Goal: Task Accomplishment & Management: Complete application form

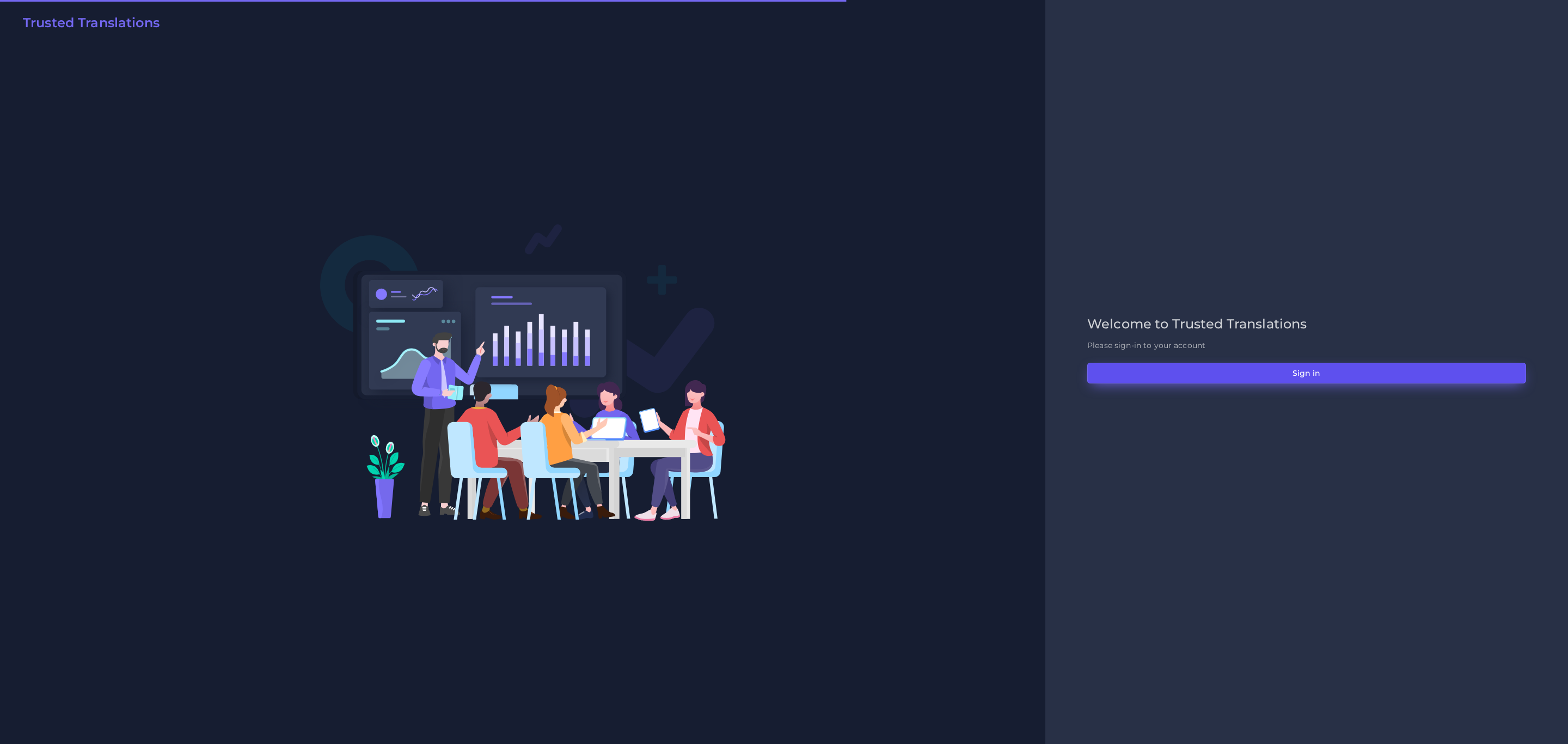
click at [1161, 380] on button "Sign in" at bounding box center [1306, 373] width 439 height 20
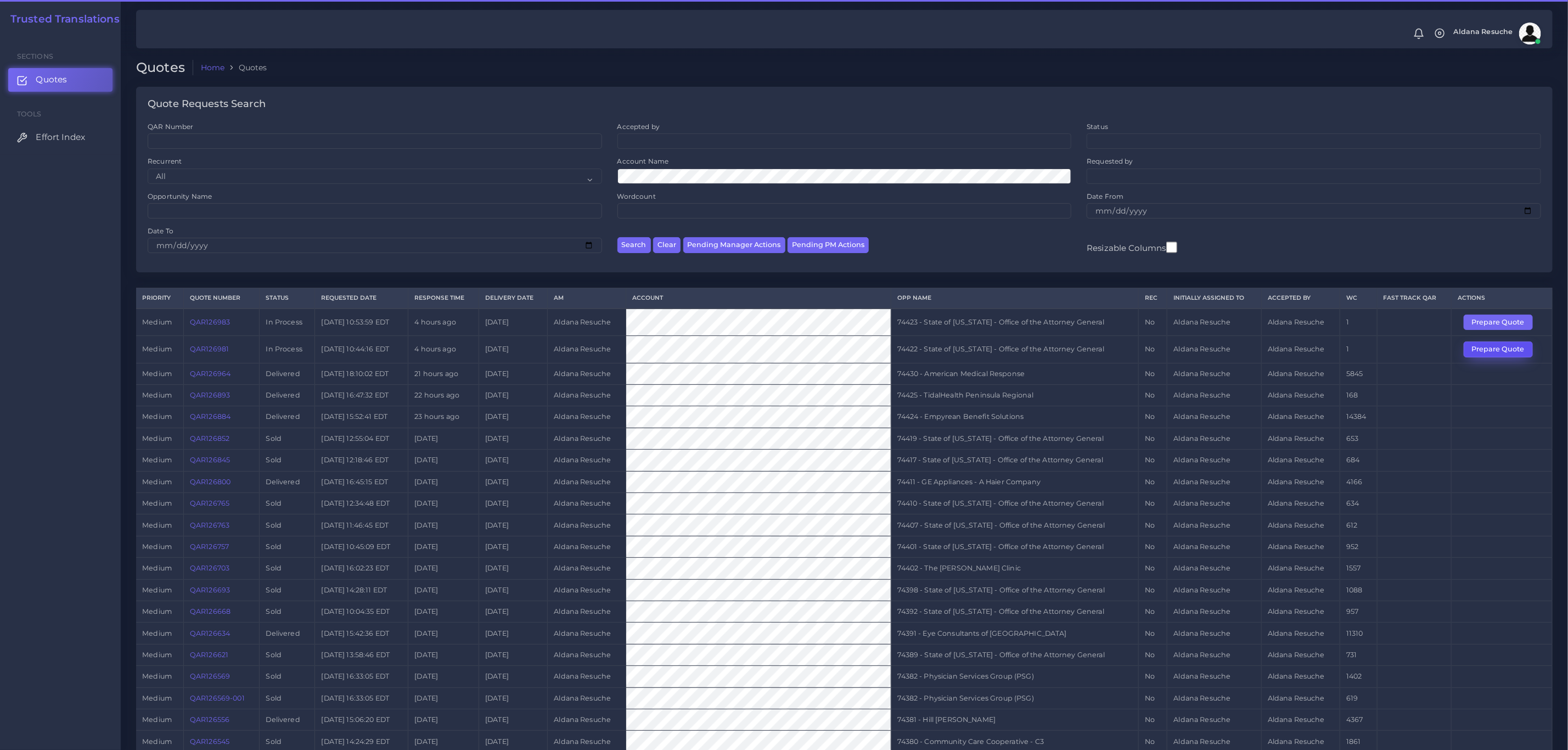
click at [1505, 357] on button "Prepare Quote" at bounding box center [1499, 350] width 69 height 16
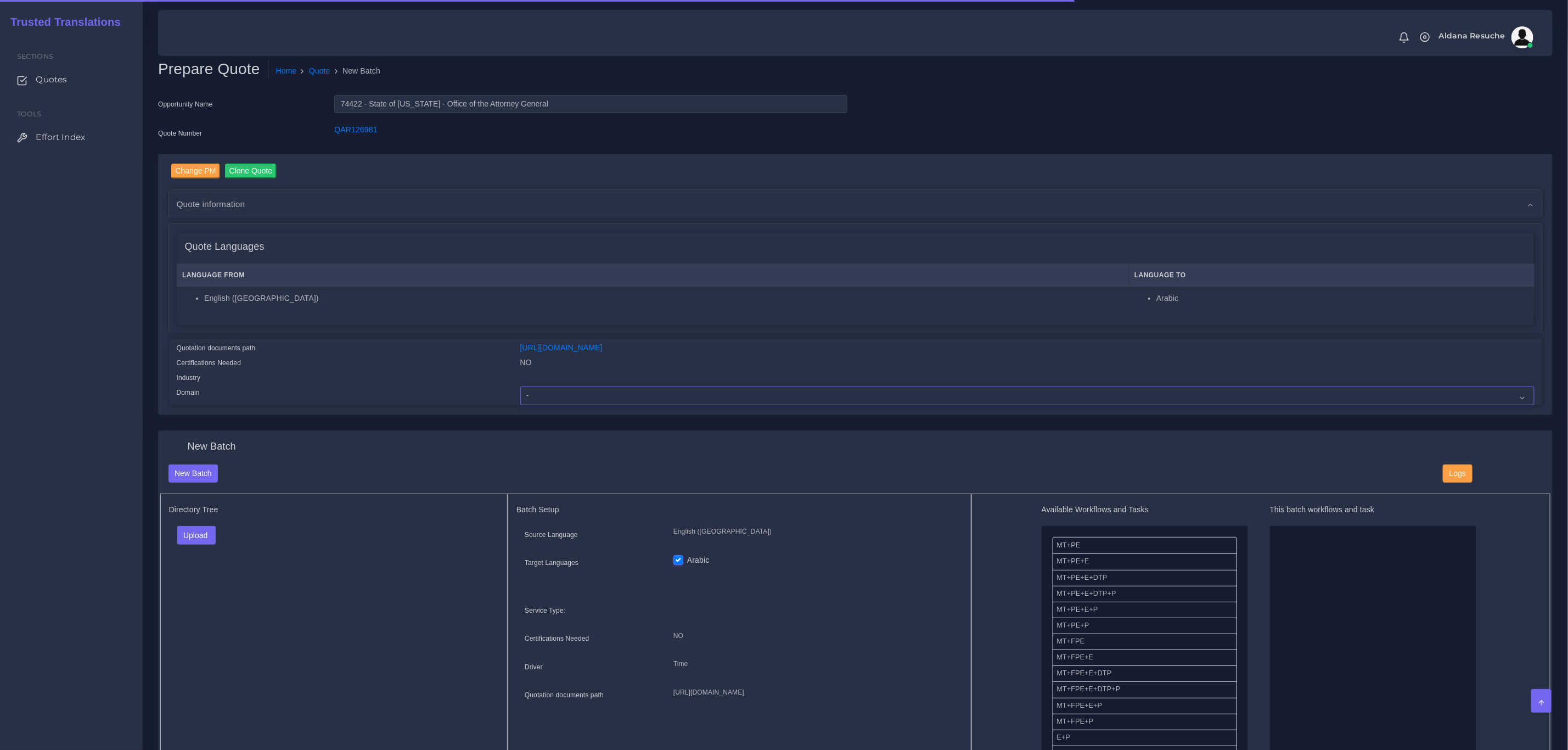
drag, startPoint x: 572, startPoint y: 396, endPoint x: 570, endPoint y: 386, distance: 10.2
click at [572, 396] on select "- Advertising and Media Agriculture, Forestry and Fishing Architecture, Buildin…" at bounding box center [1027, 396] width 1015 height 18
select select "Legal Services"
click at [520, 386] on select "- Advertising and Media Agriculture, Forestry and Fishing Architecture, Buildin…" at bounding box center [1027, 396] width 1015 height 18
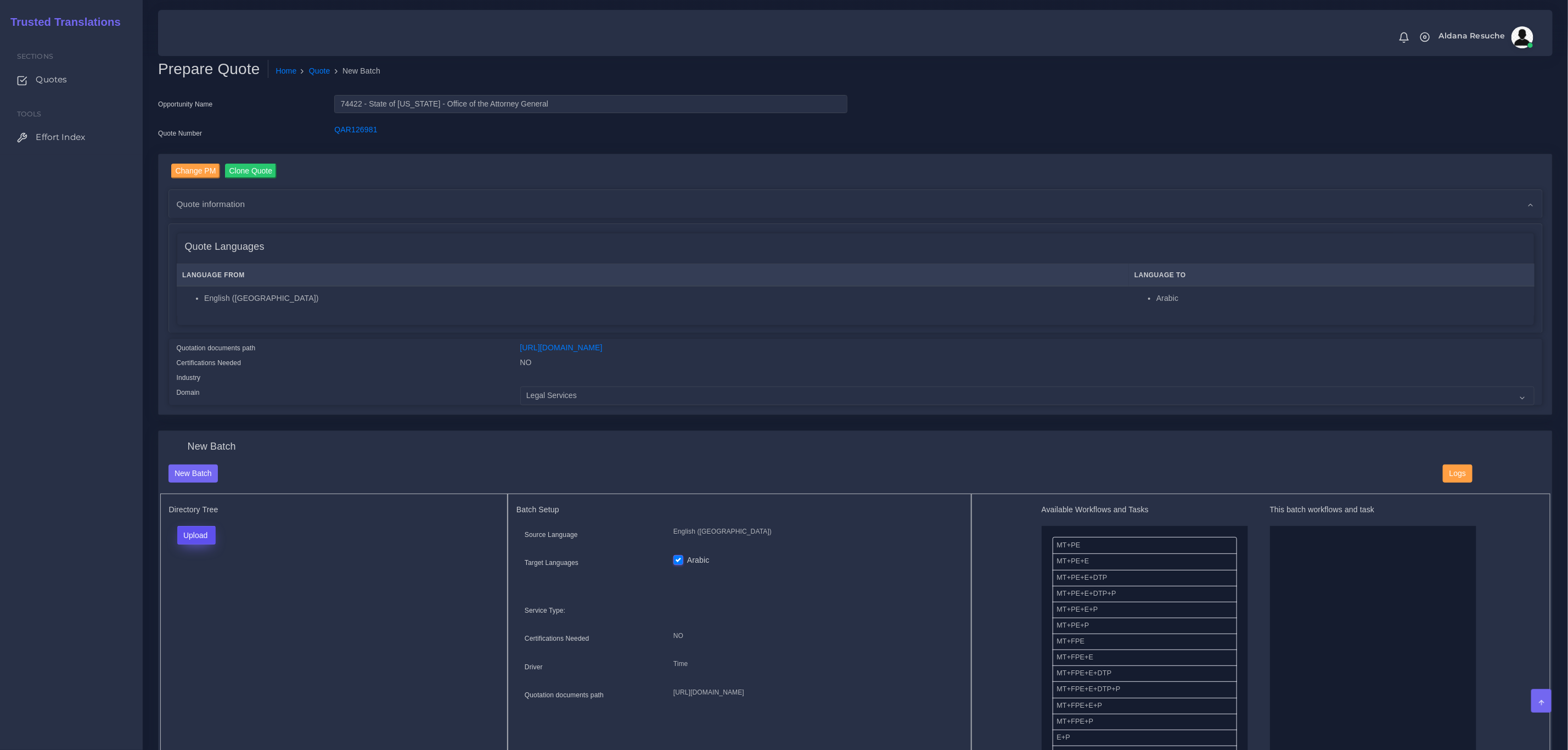
click at [208, 531] on button "Upload" at bounding box center [197, 535] width 39 height 18
click at [217, 582] on label "Files" at bounding box center [215, 577] width 76 height 13
drag, startPoint x: 1184, startPoint y: 596, endPoint x: 1409, endPoint y: 606, distance: 225.2
drag, startPoint x: 1137, startPoint y: 590, endPoint x: 1350, endPoint y: 580, distance: 213.2
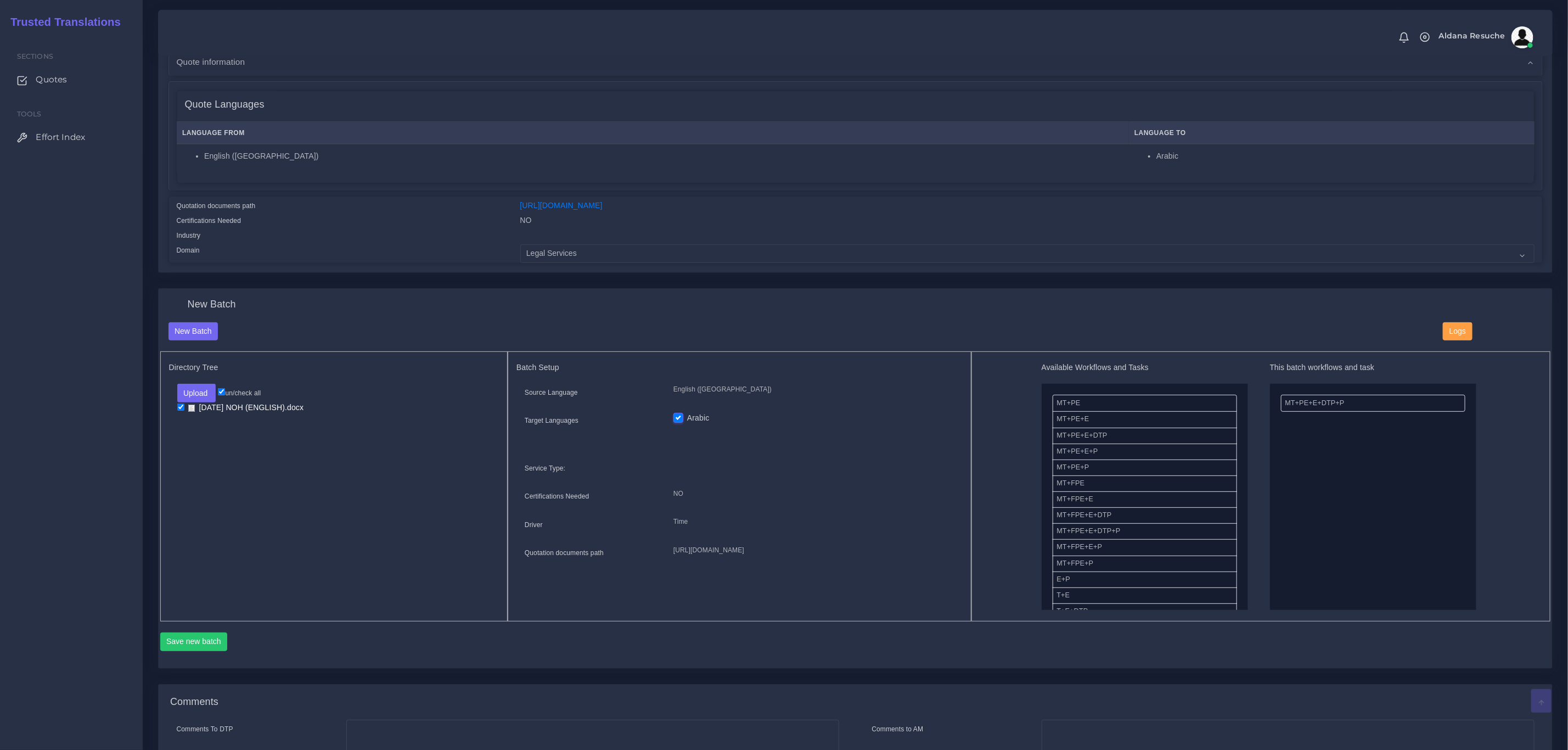
scroll to position [165, 0]
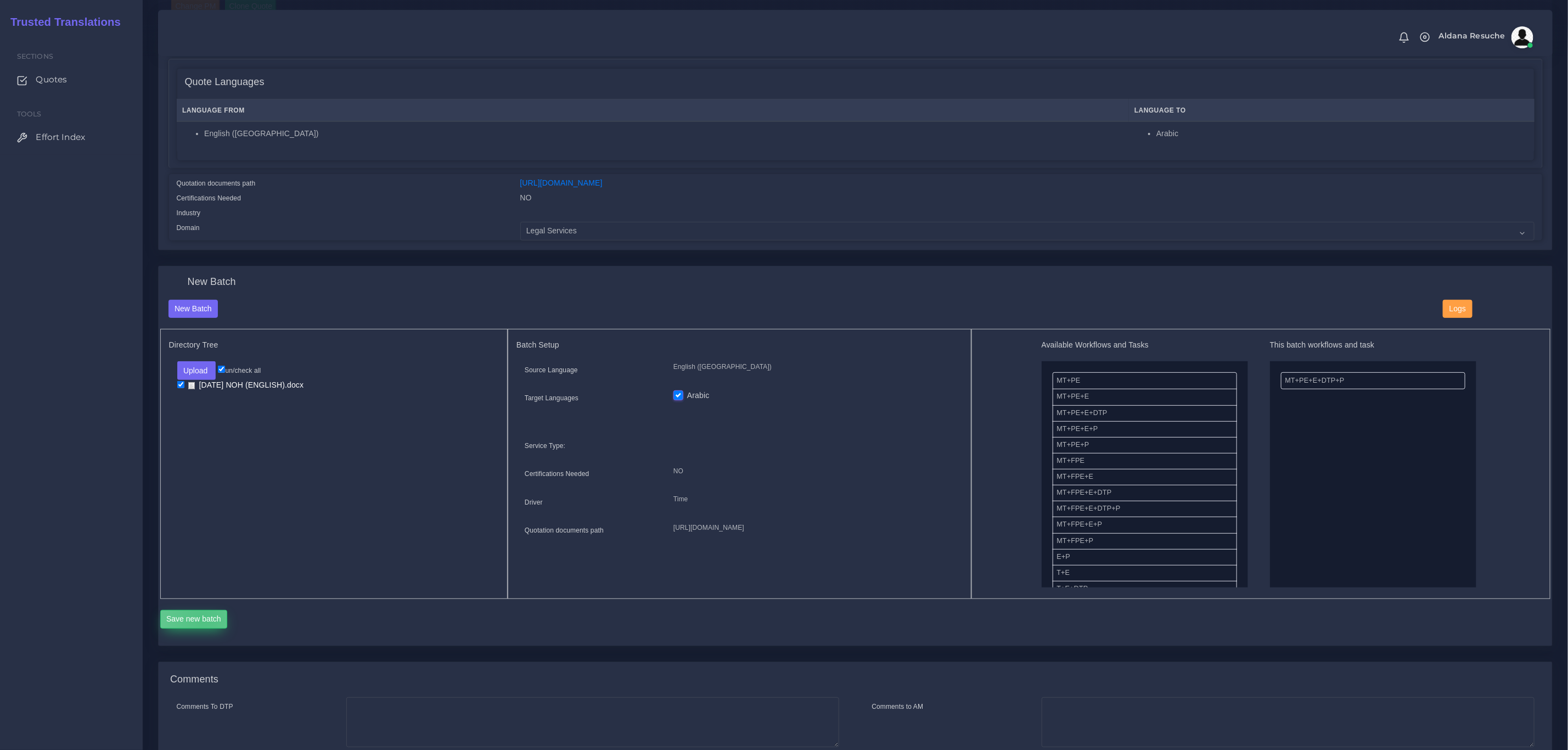
click at [202, 620] on button "Save new batch" at bounding box center [194, 619] width 67 height 18
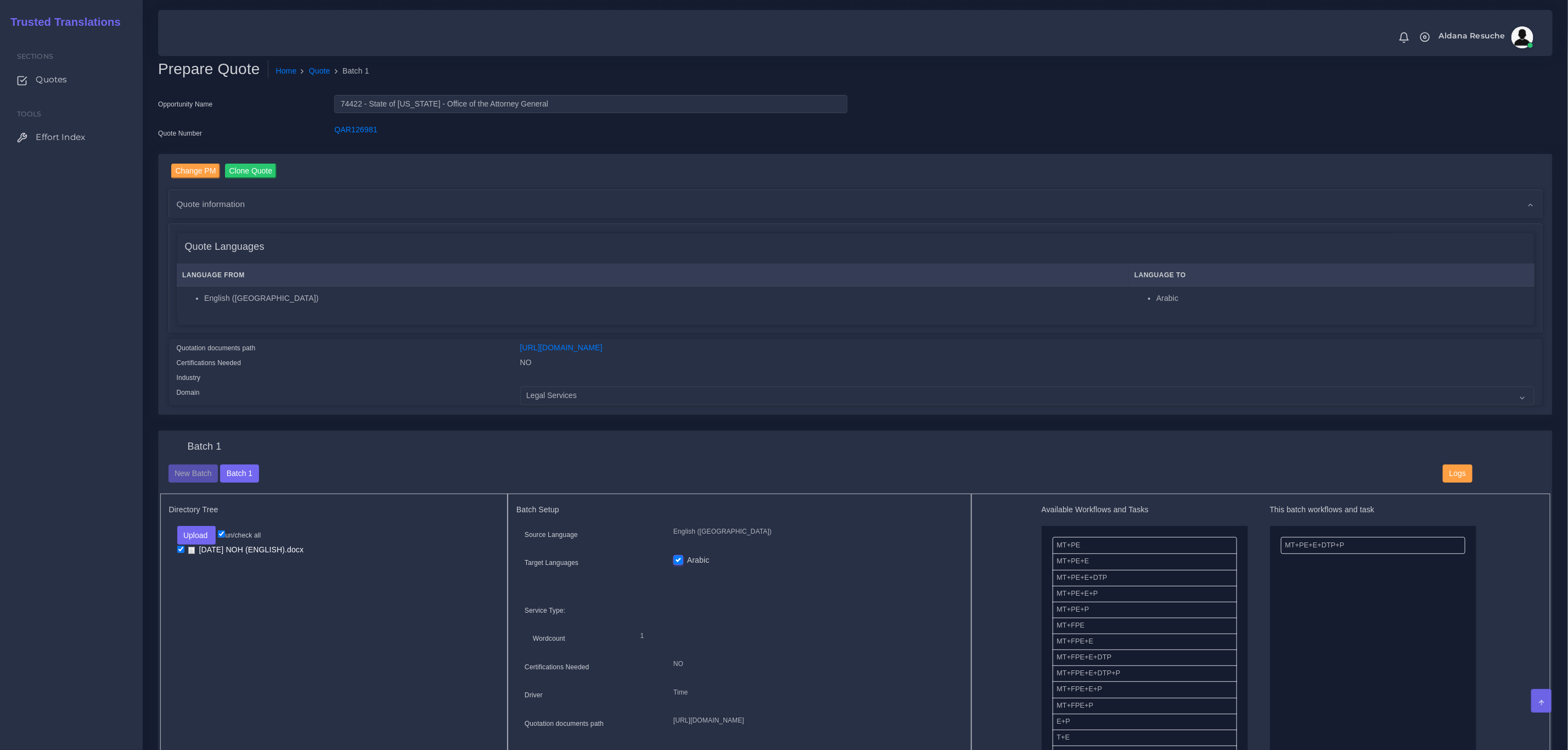
scroll to position [412, 0]
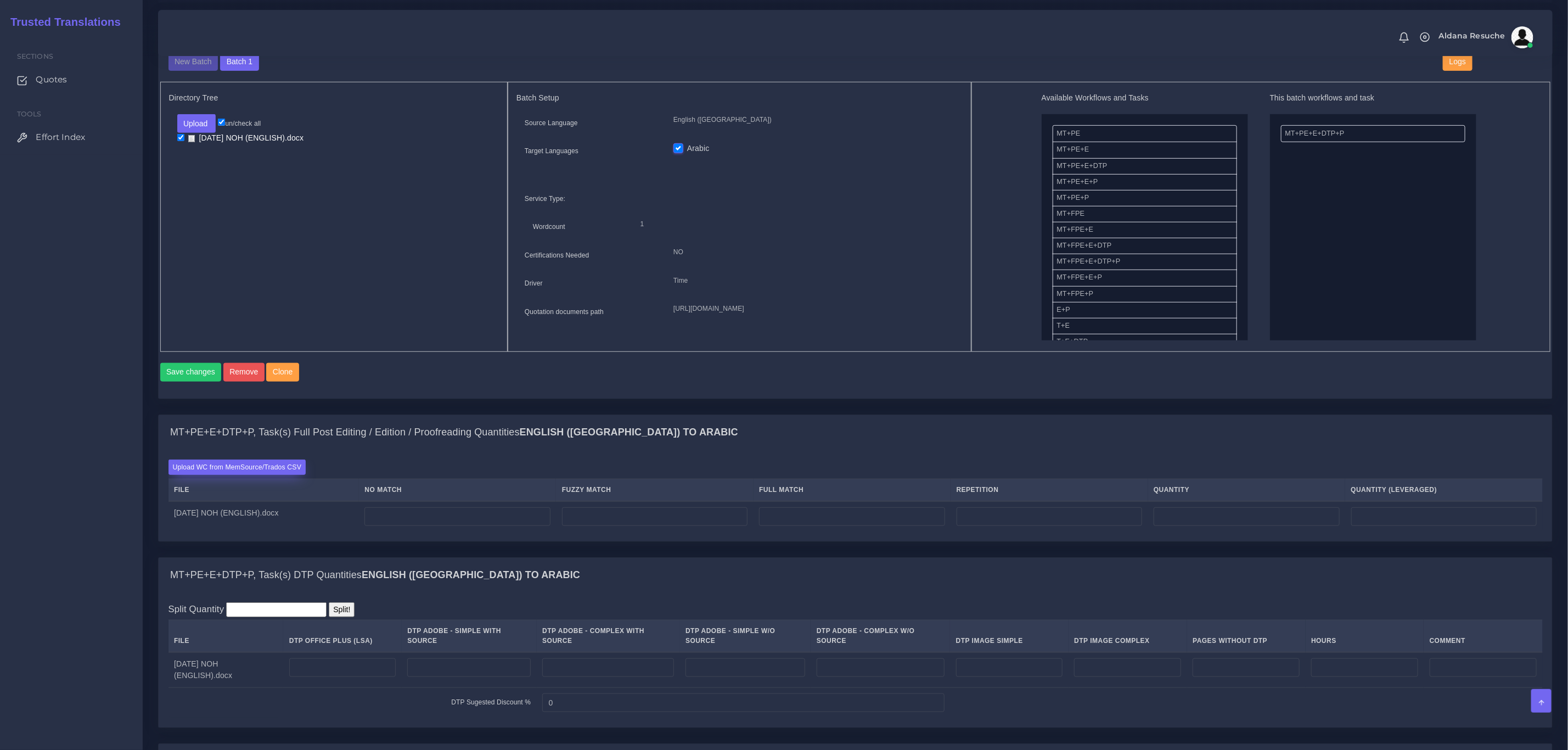
click at [246, 474] on label "Upload WC from MemSource/Trados CSV" at bounding box center [237, 466] width 138 height 15
click at [0, 0] on input "Upload WC from MemSource/Trados CSV" at bounding box center [0, 0] width 0 height 0
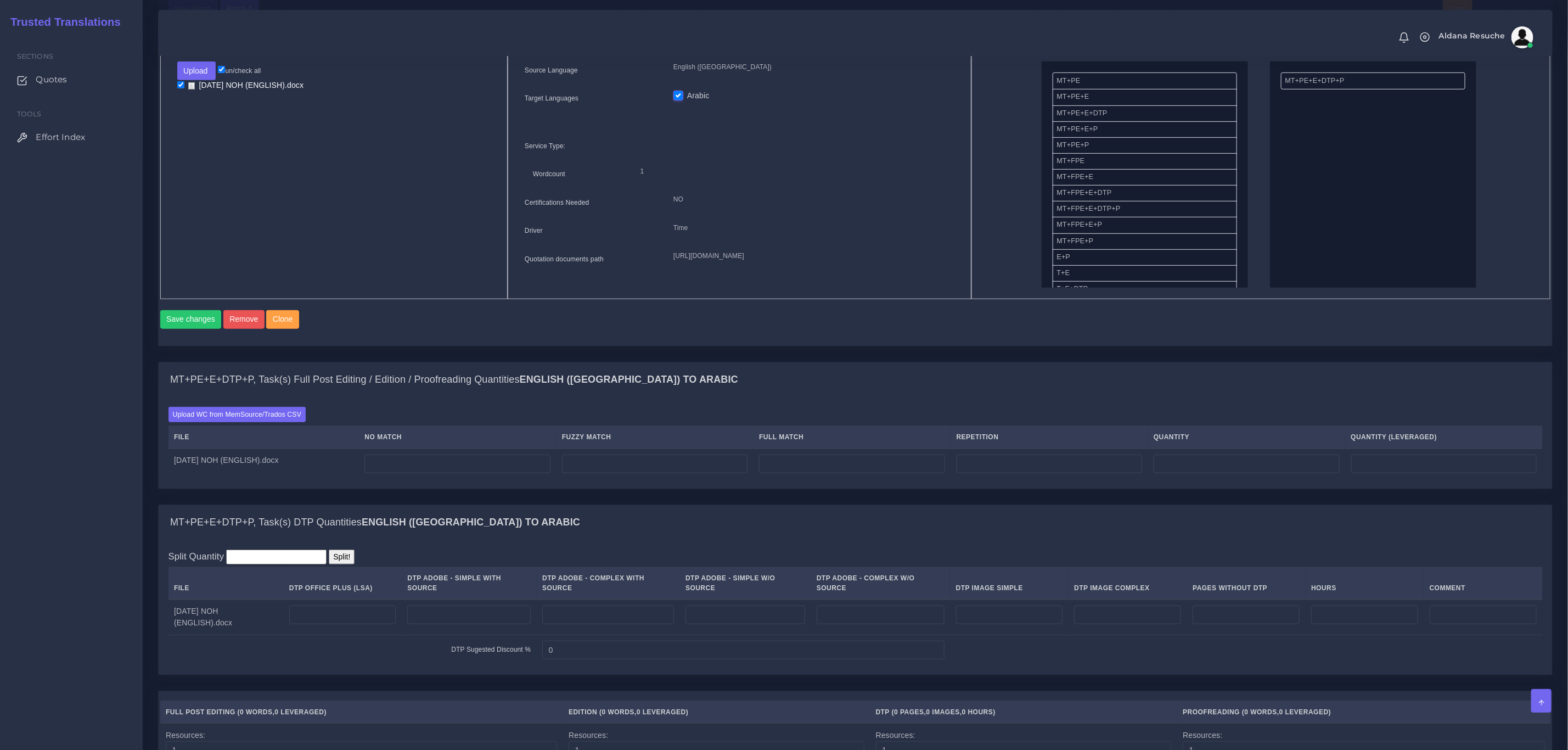
scroll to position [494, 0]
click at [374, 616] on input "number" at bounding box center [342, 616] width 107 height 18
click at [618, 625] on input "number" at bounding box center [608, 616] width 132 height 18
type input "5"
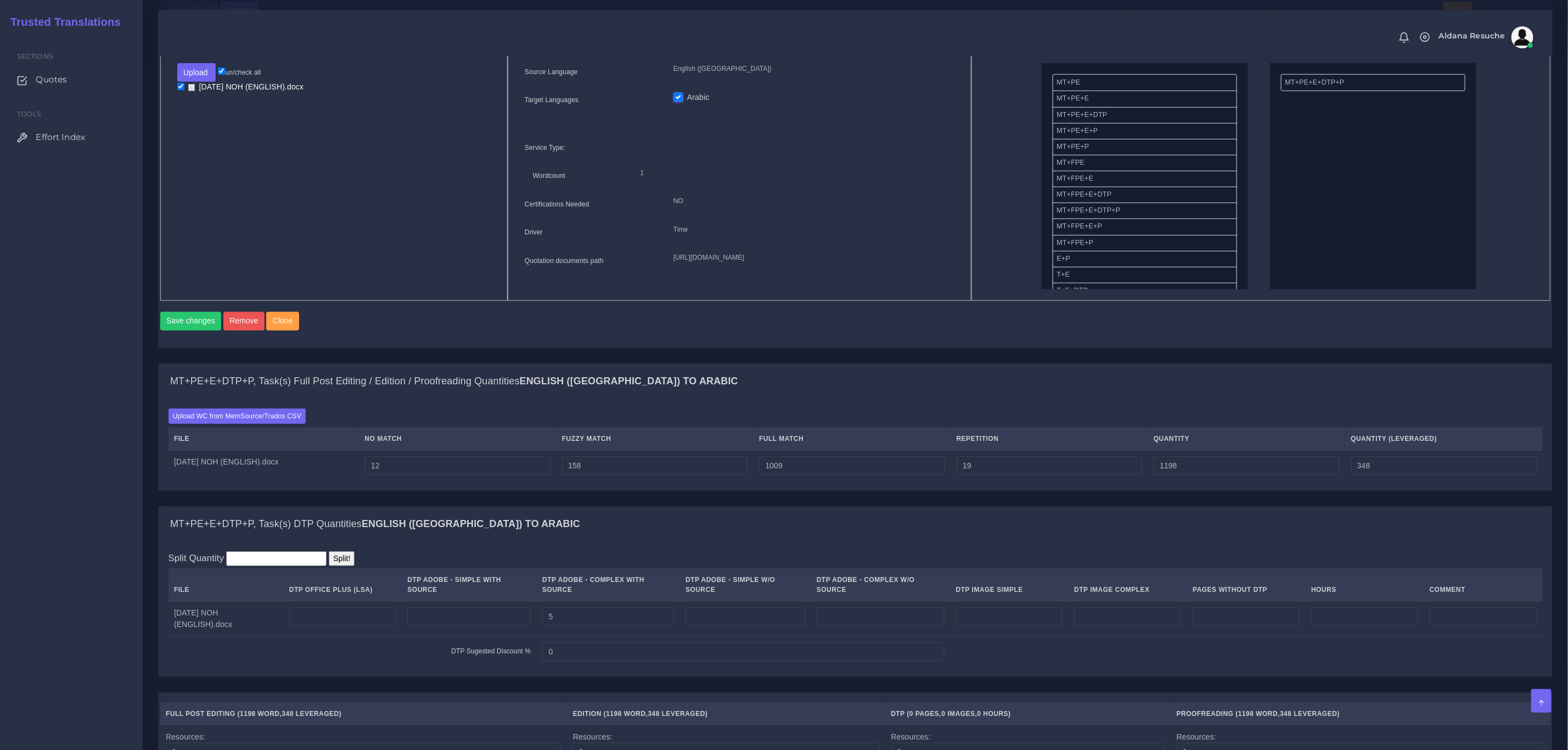
click at [652, 533] on div "MT+PE+E+DTP+P, Task(s) DTP Quantities English (US) TO Arabic" at bounding box center [855, 524] width 1394 height 35
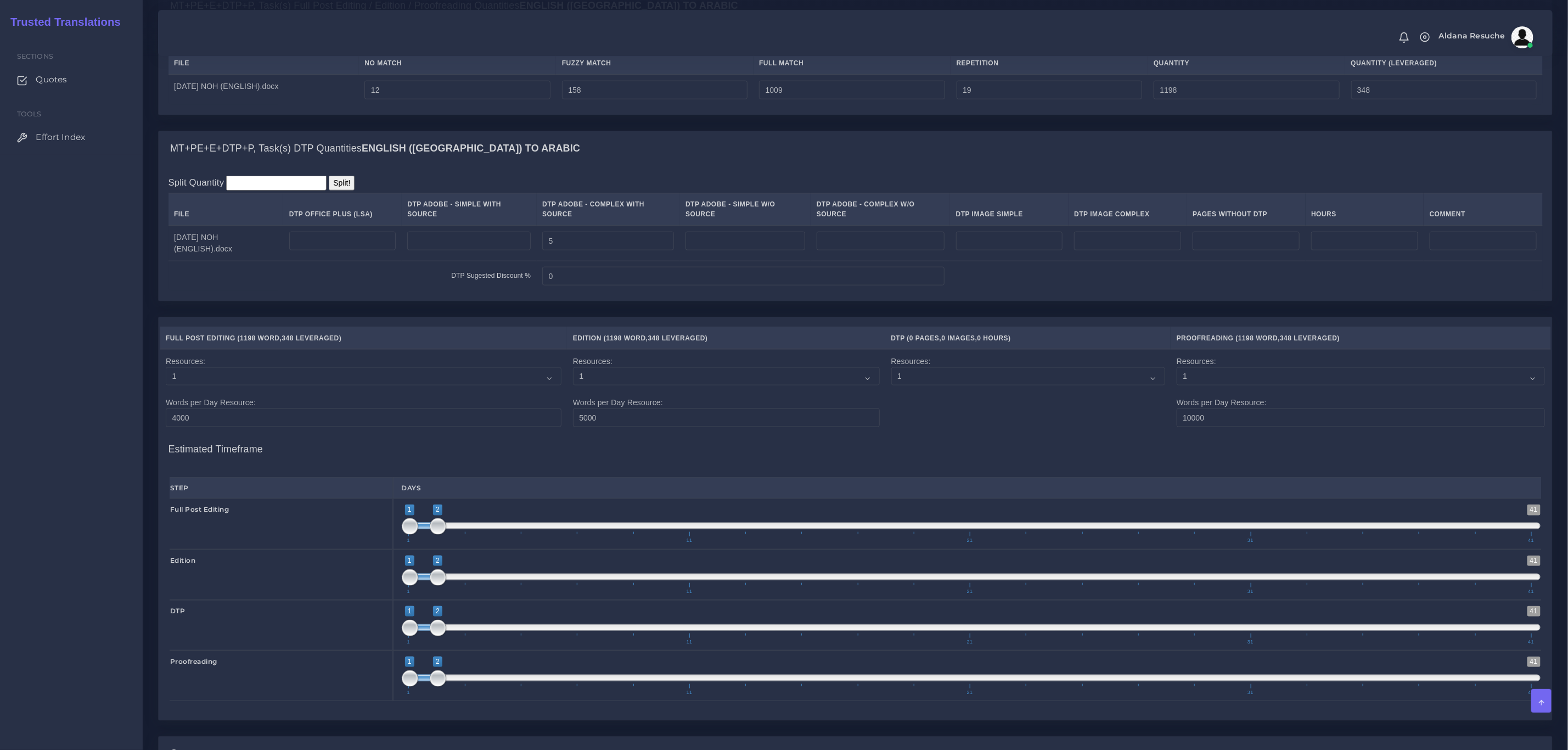
scroll to position [1107, 0]
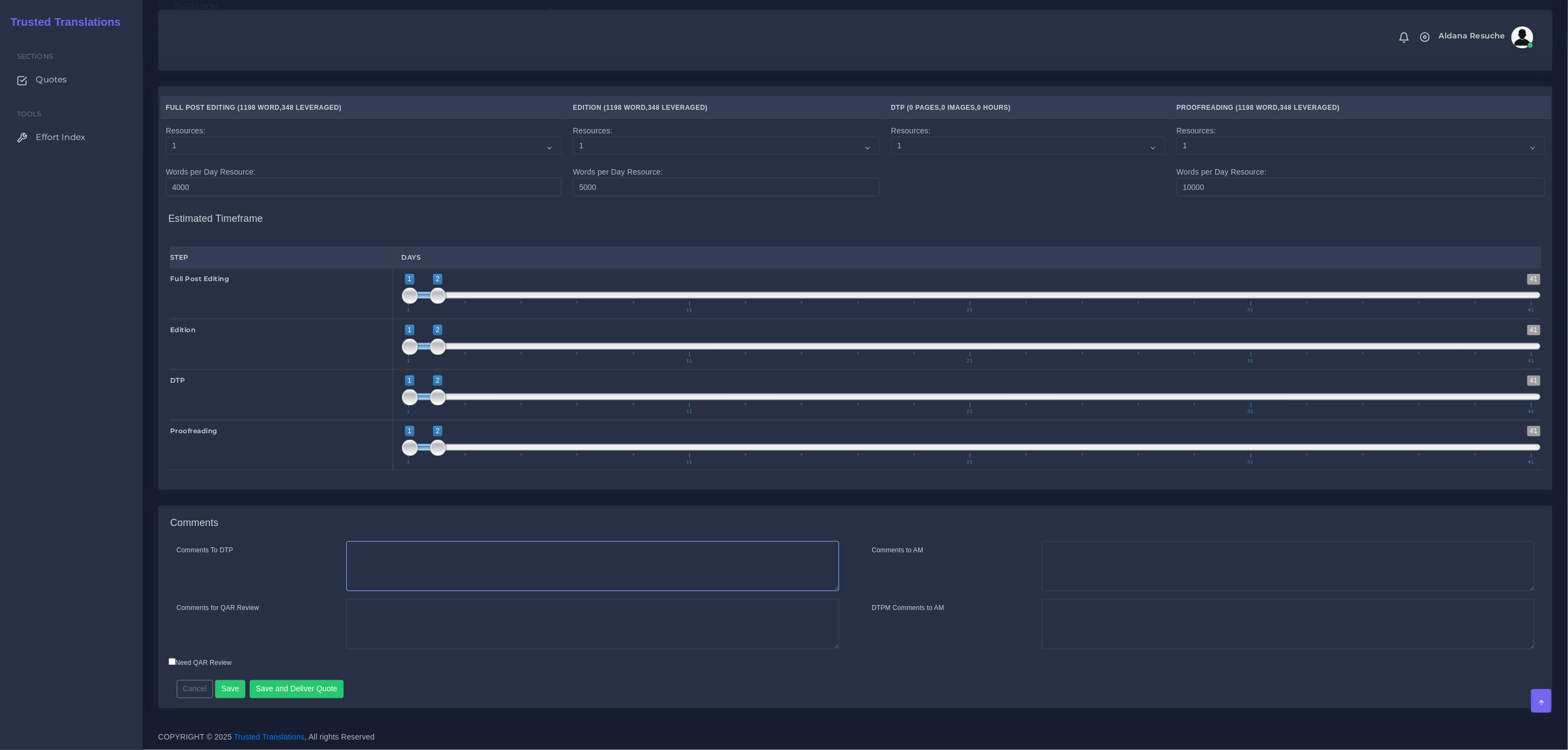
click at [468, 555] on textarea "Comments To DTP" at bounding box center [593, 566] width 493 height 50
type textarea "DTP in word"
type textarea "PEEP+DTP"
click at [309, 692] on button "Save and Deliver Quote" at bounding box center [296, 689] width 94 height 18
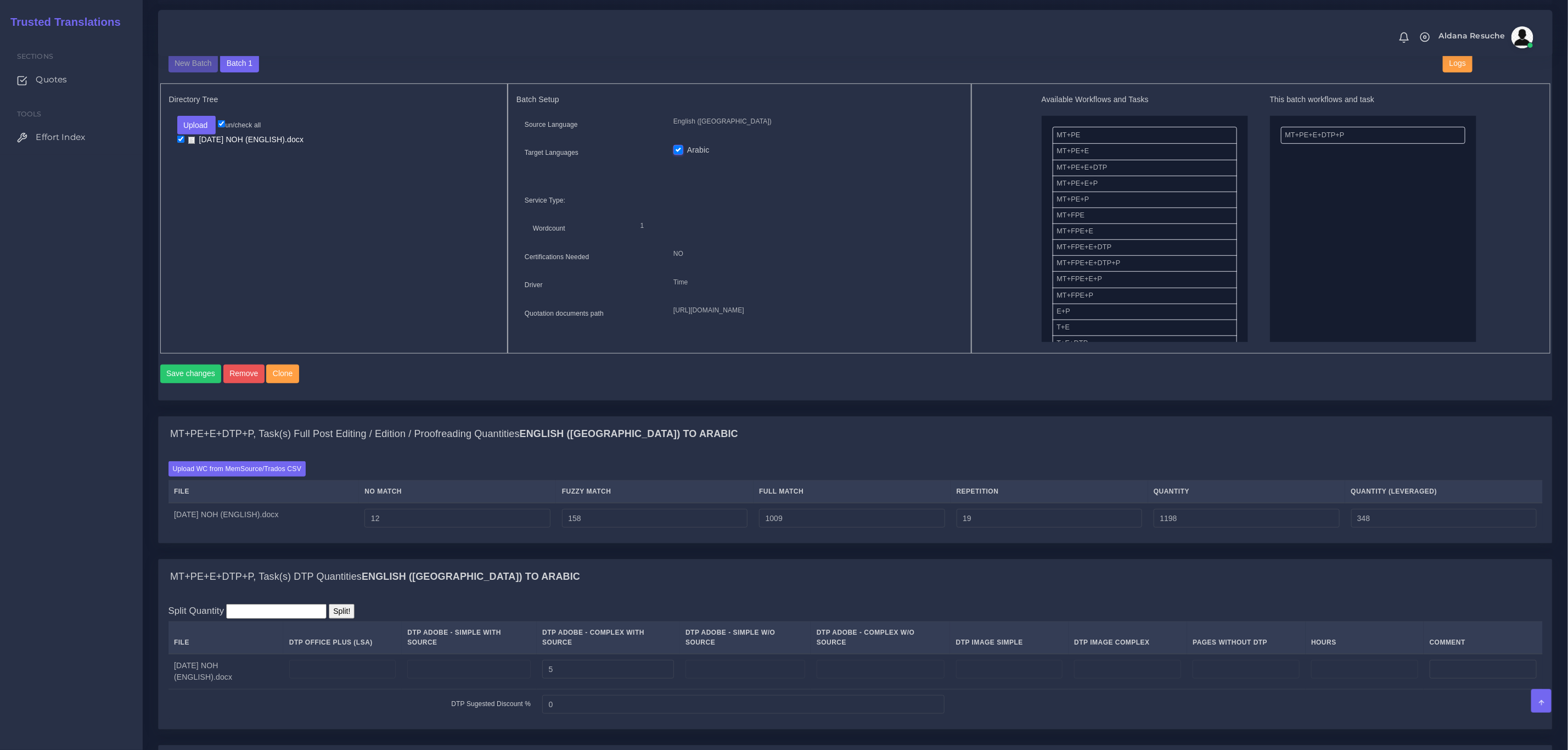
scroll to position [494, 0]
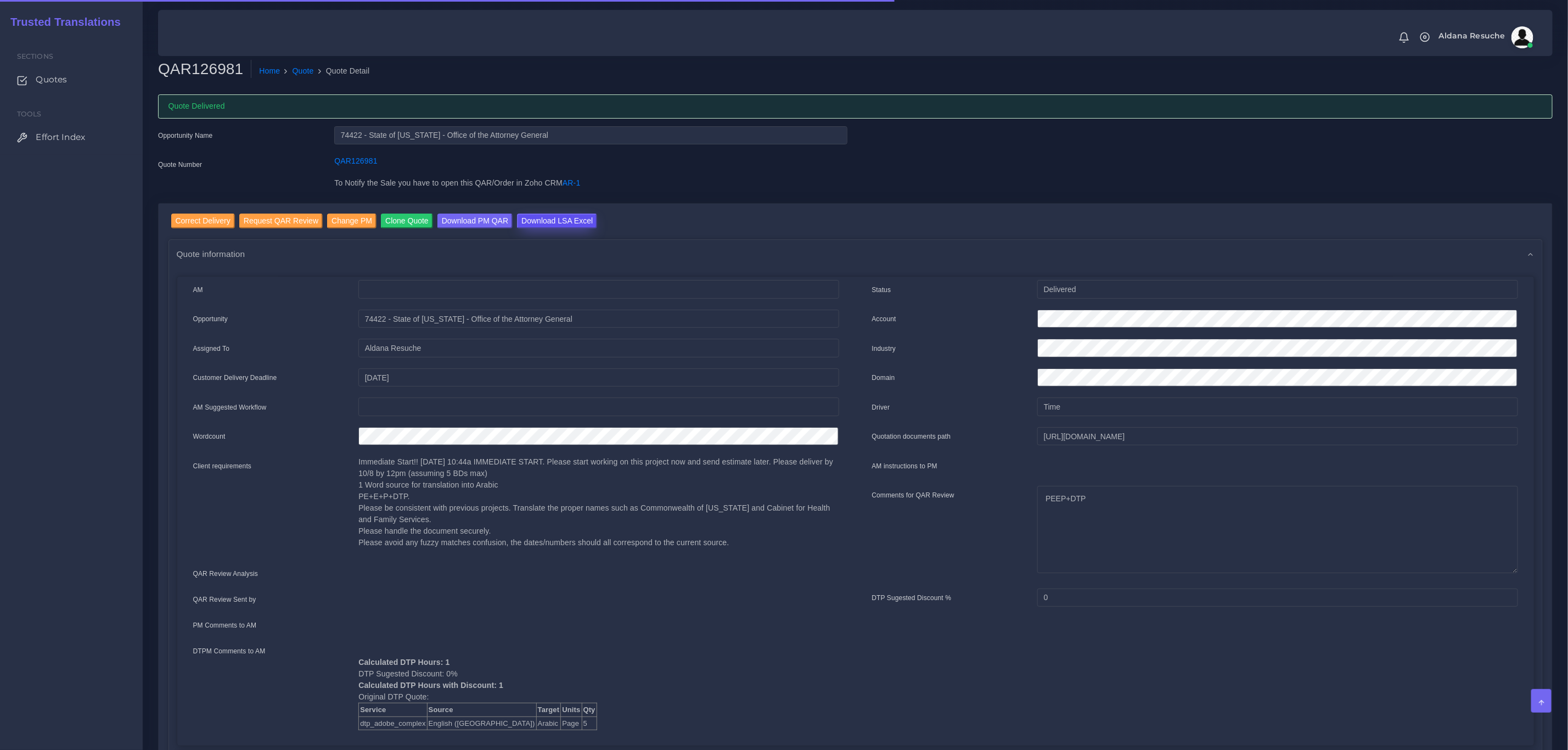
click at [555, 221] on input "Download LSA Excel" at bounding box center [557, 221] width 80 height 15
click at [299, 77] on ol "Home Quote Quote Detail" at bounding box center [725, 71] width 949 height 23
click at [300, 73] on link "Quote" at bounding box center [303, 71] width 21 height 11
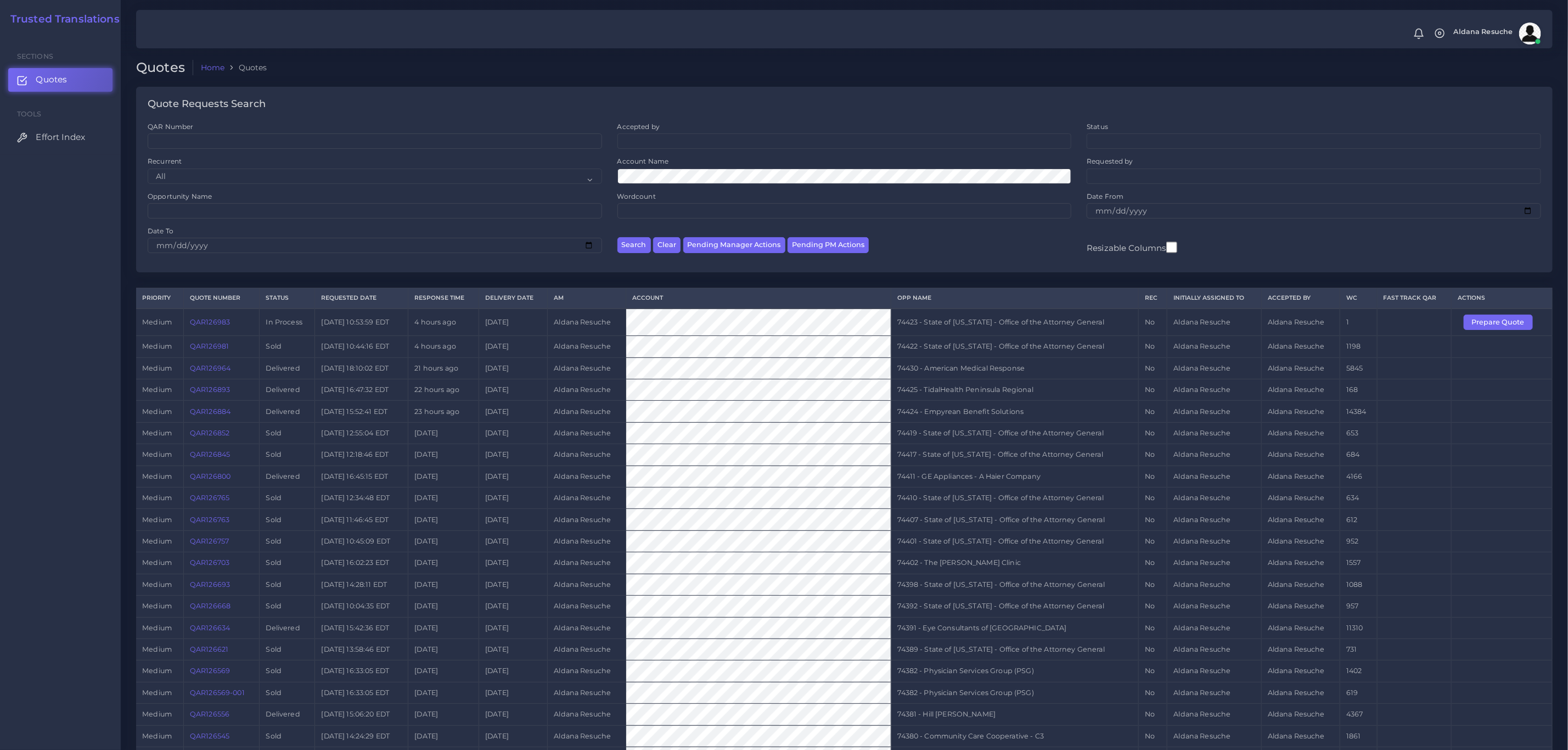
click at [1489, 315] on td "Prepare Quote" at bounding box center [1502, 322] width 101 height 28
click at [1482, 327] on button "Prepare Quote" at bounding box center [1499, 323] width 69 height 16
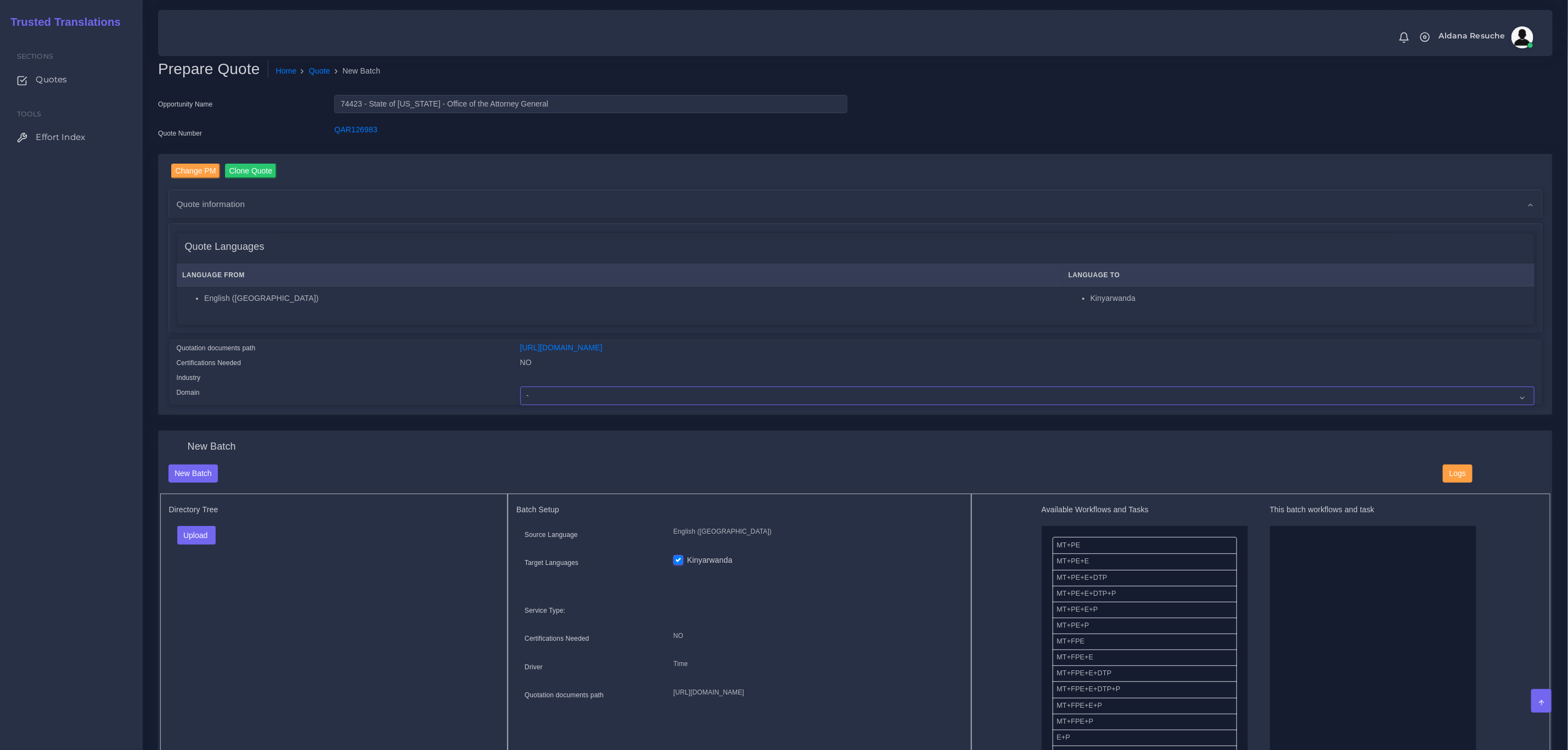
click at [574, 392] on select "- Advertising and Media Agriculture, Forestry and Fishing Architecture, Buildin…" at bounding box center [1027, 396] width 1015 height 18
select select "Legal Services"
click at [520, 386] on select "- Advertising and Media Agriculture, Forestry and Fishing Architecture, Buildin…" at bounding box center [1027, 396] width 1015 height 18
click at [204, 541] on button "Upload" at bounding box center [197, 535] width 39 height 18
click at [201, 575] on label "Files" at bounding box center [215, 577] width 76 height 13
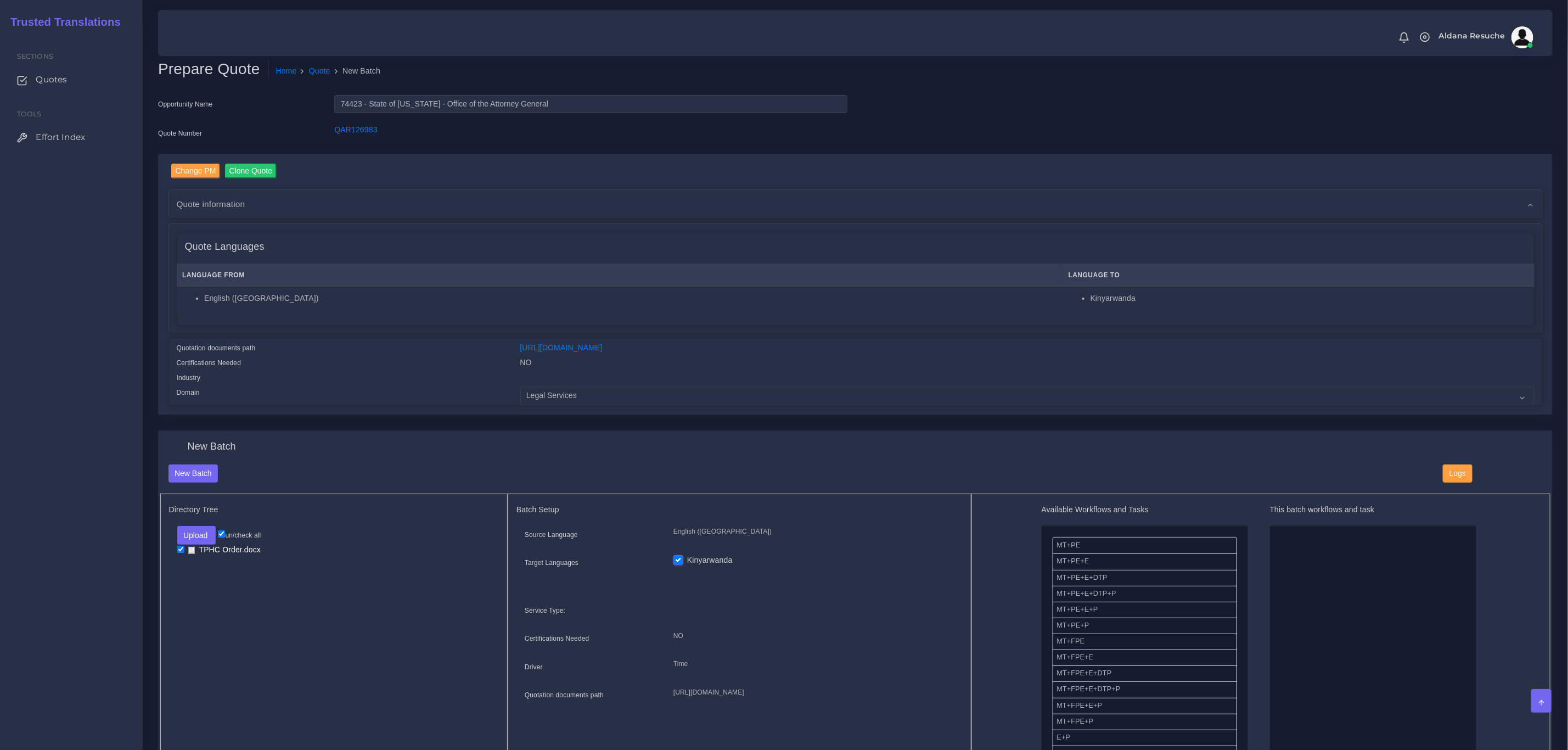
drag, startPoint x: 1146, startPoint y: 592, endPoint x: 1326, endPoint y: 594, distance: 180.0
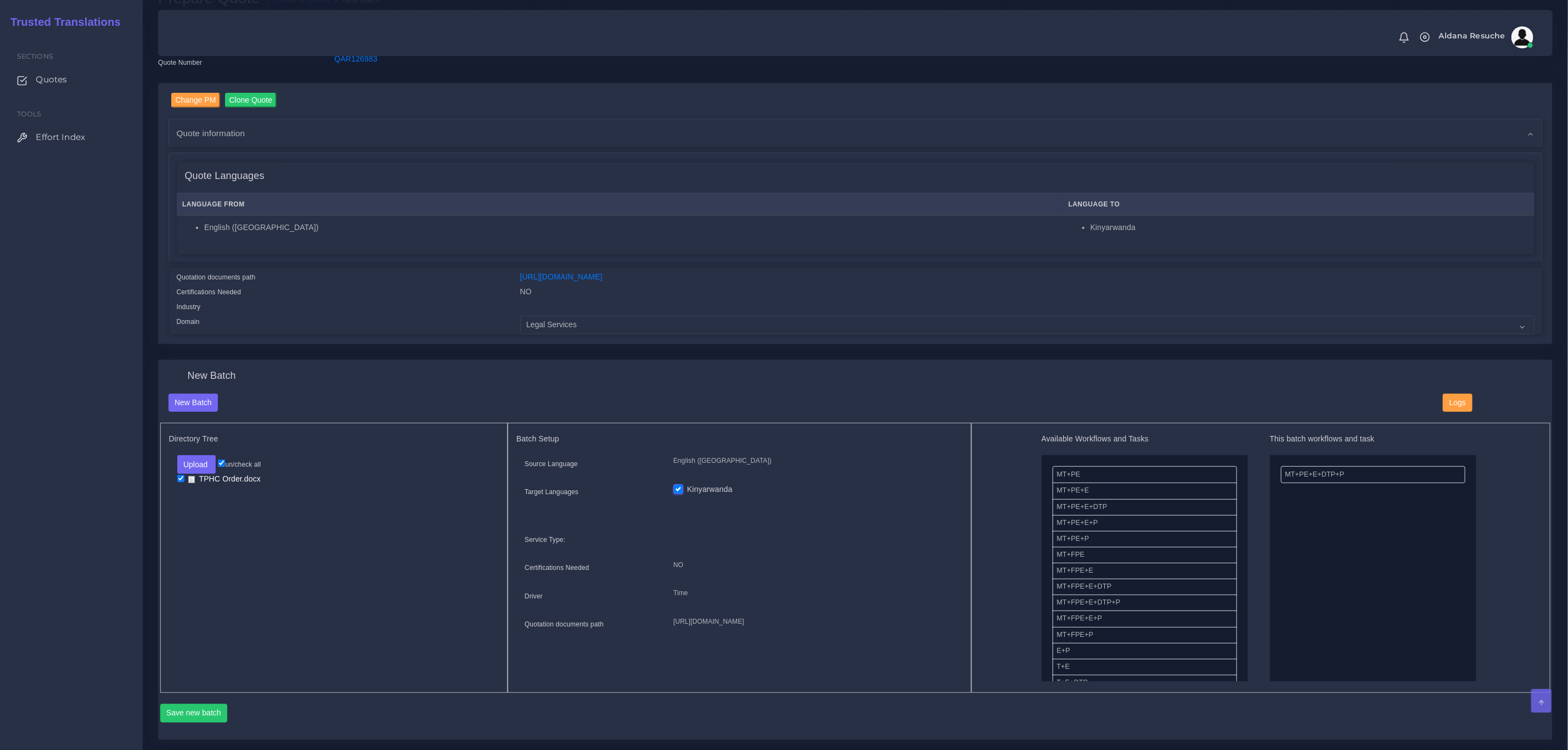
scroll to position [165, 0]
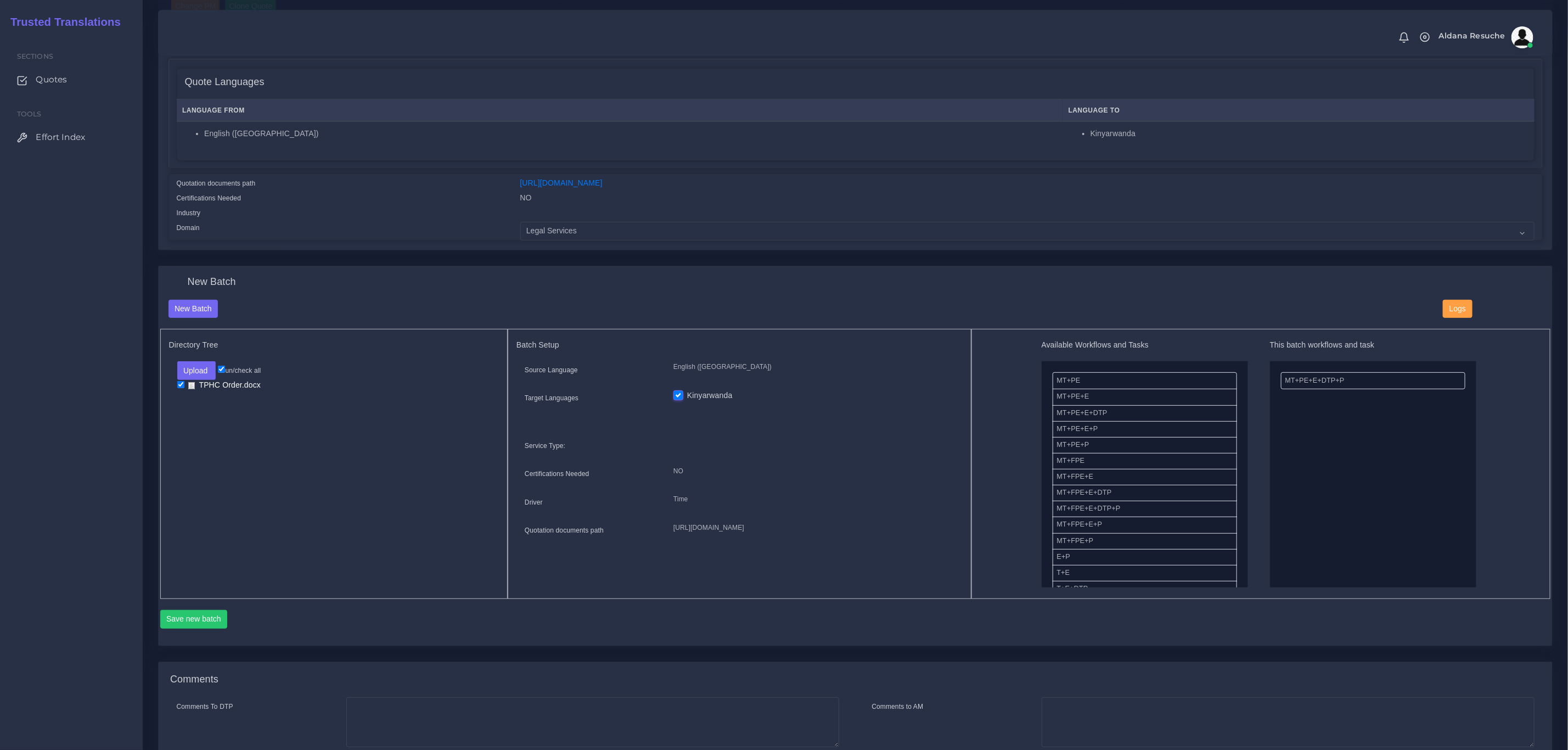
click at [211, 630] on div "Save new batch" at bounding box center [856, 623] width 1391 height 26
click at [211, 628] on button "Save new batch" at bounding box center [194, 619] width 67 height 18
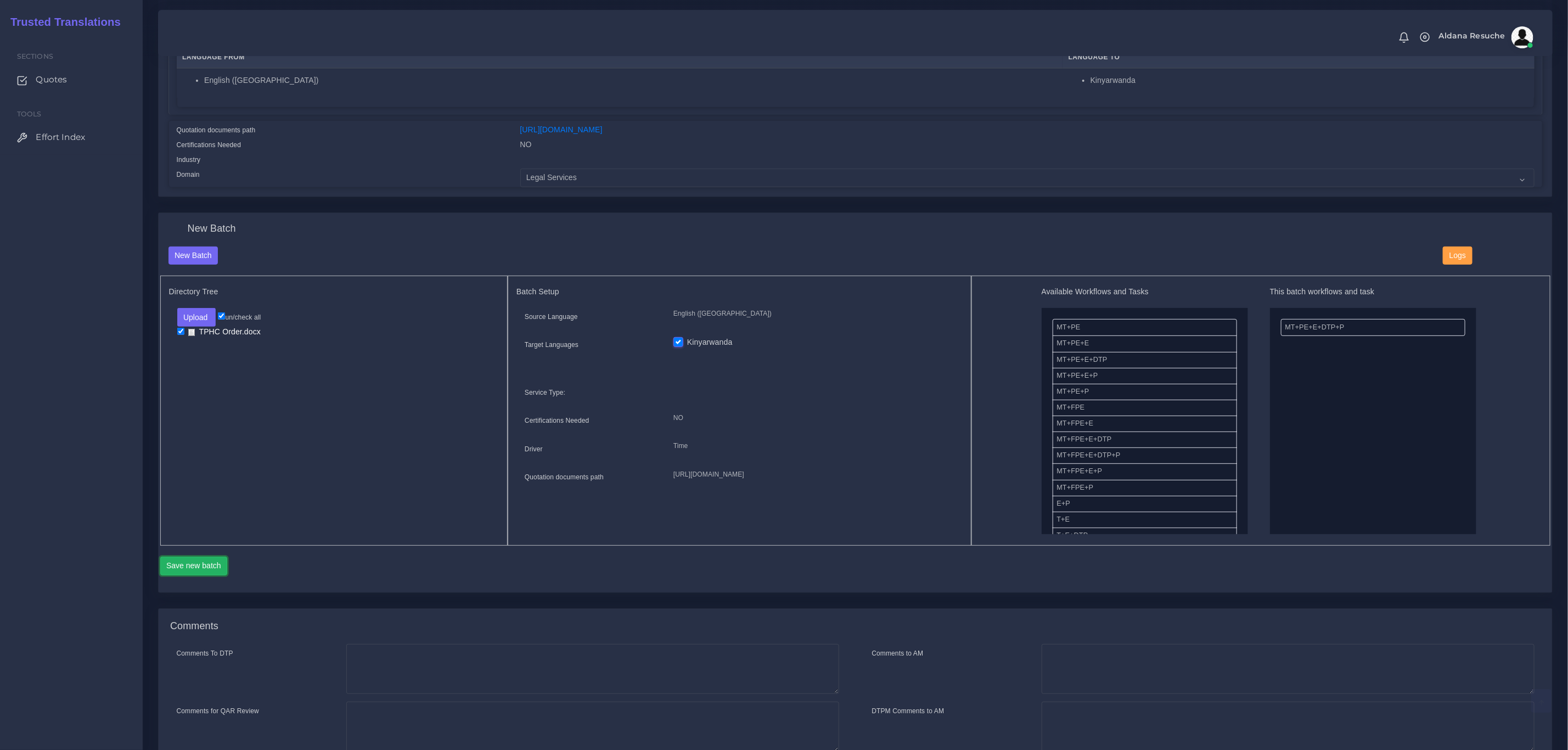
scroll to position [247, 0]
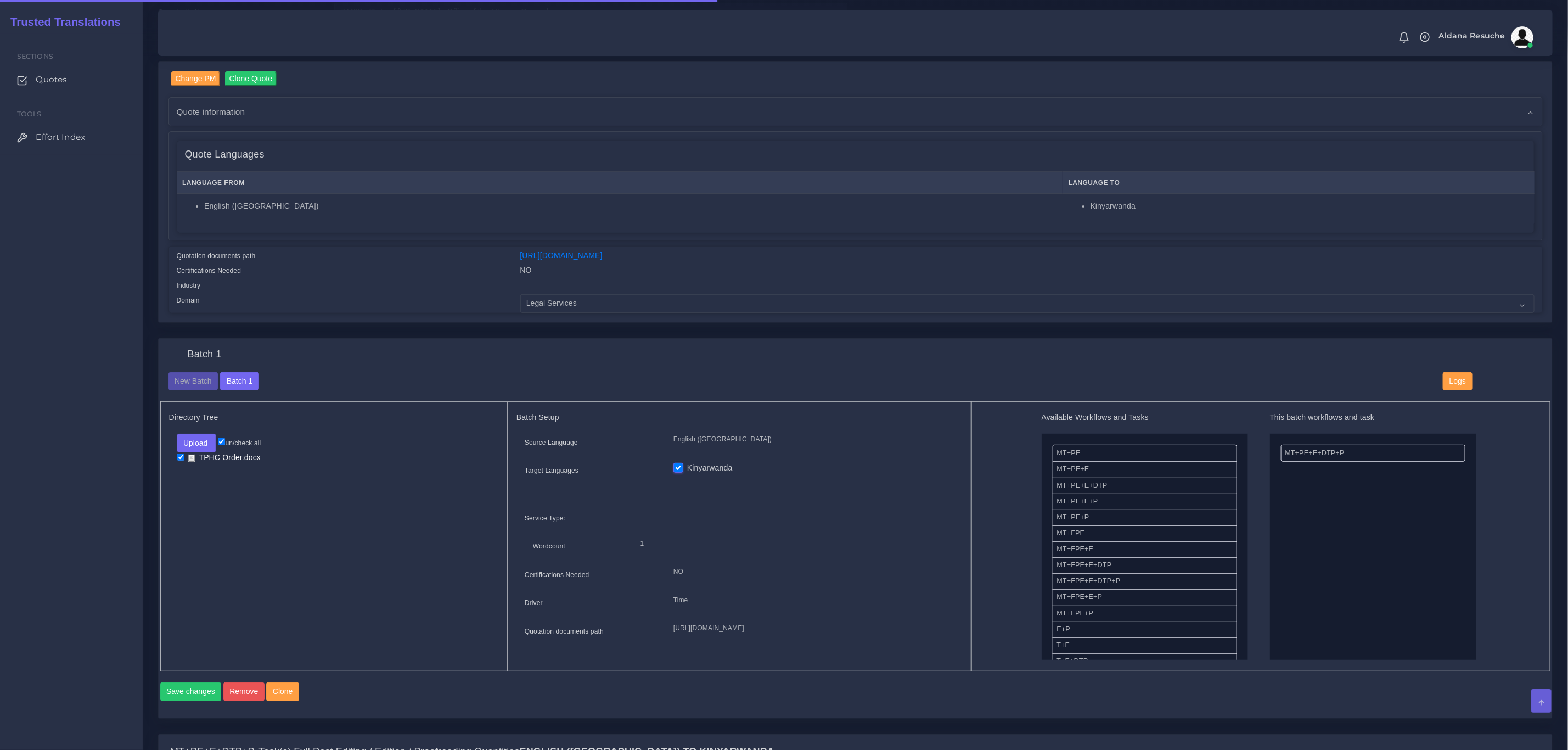
scroll to position [329, 0]
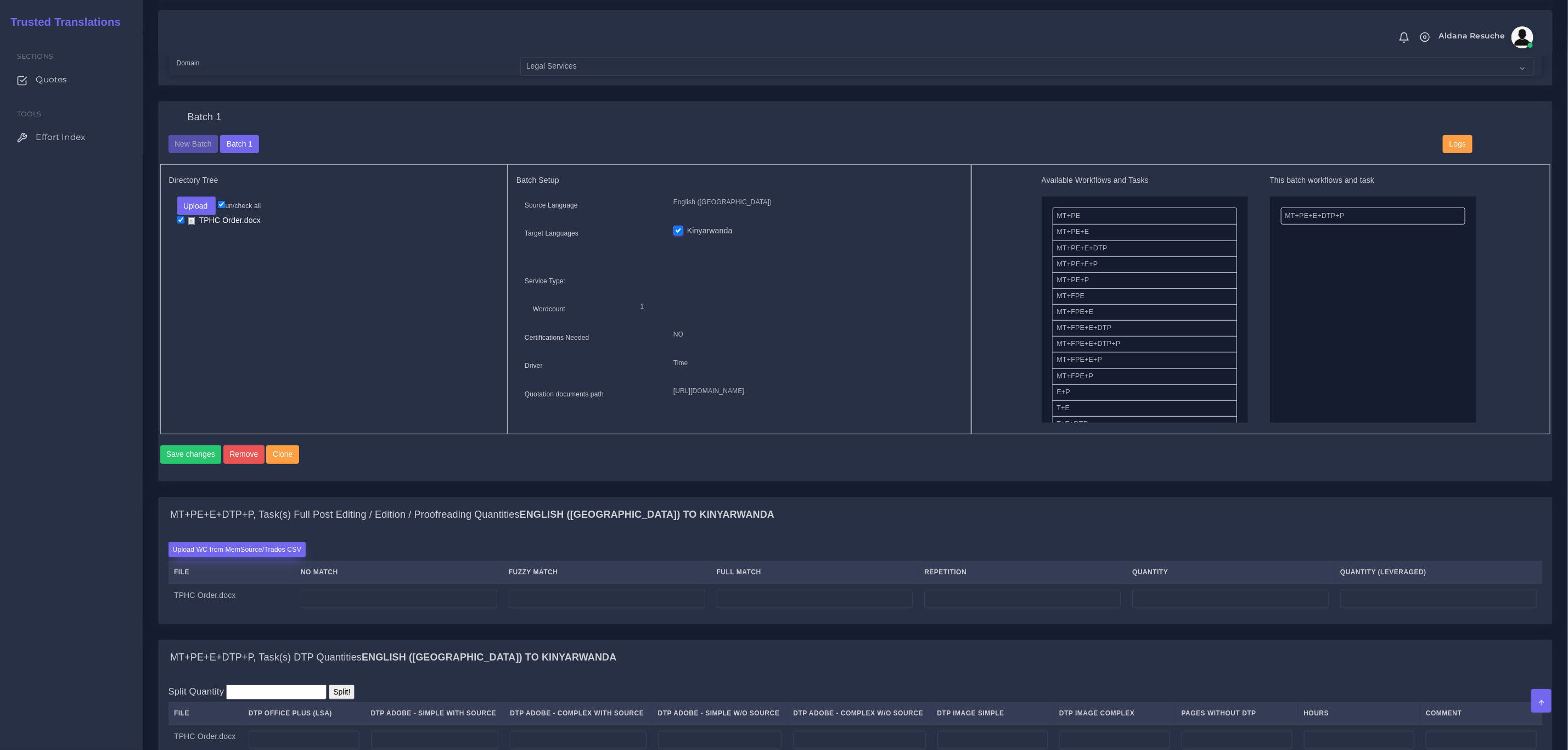
click at [260, 557] on label "Upload WC from MemSource/Trados CSV" at bounding box center [237, 549] width 138 height 15
click at [0, 0] on input "Upload WC from MemSource/Trados CSV" at bounding box center [0, 0] width 0 height 0
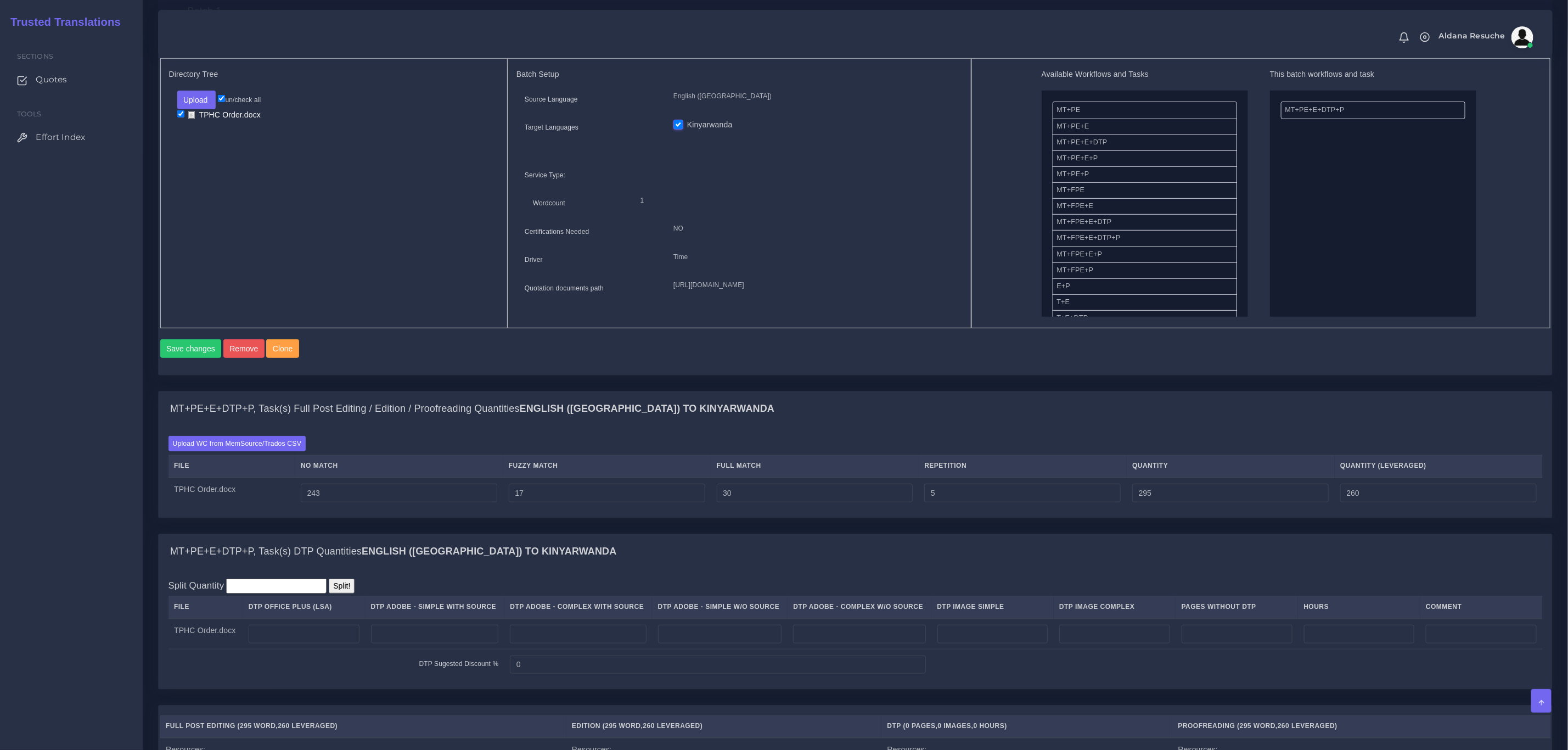
scroll to position [494, 0]
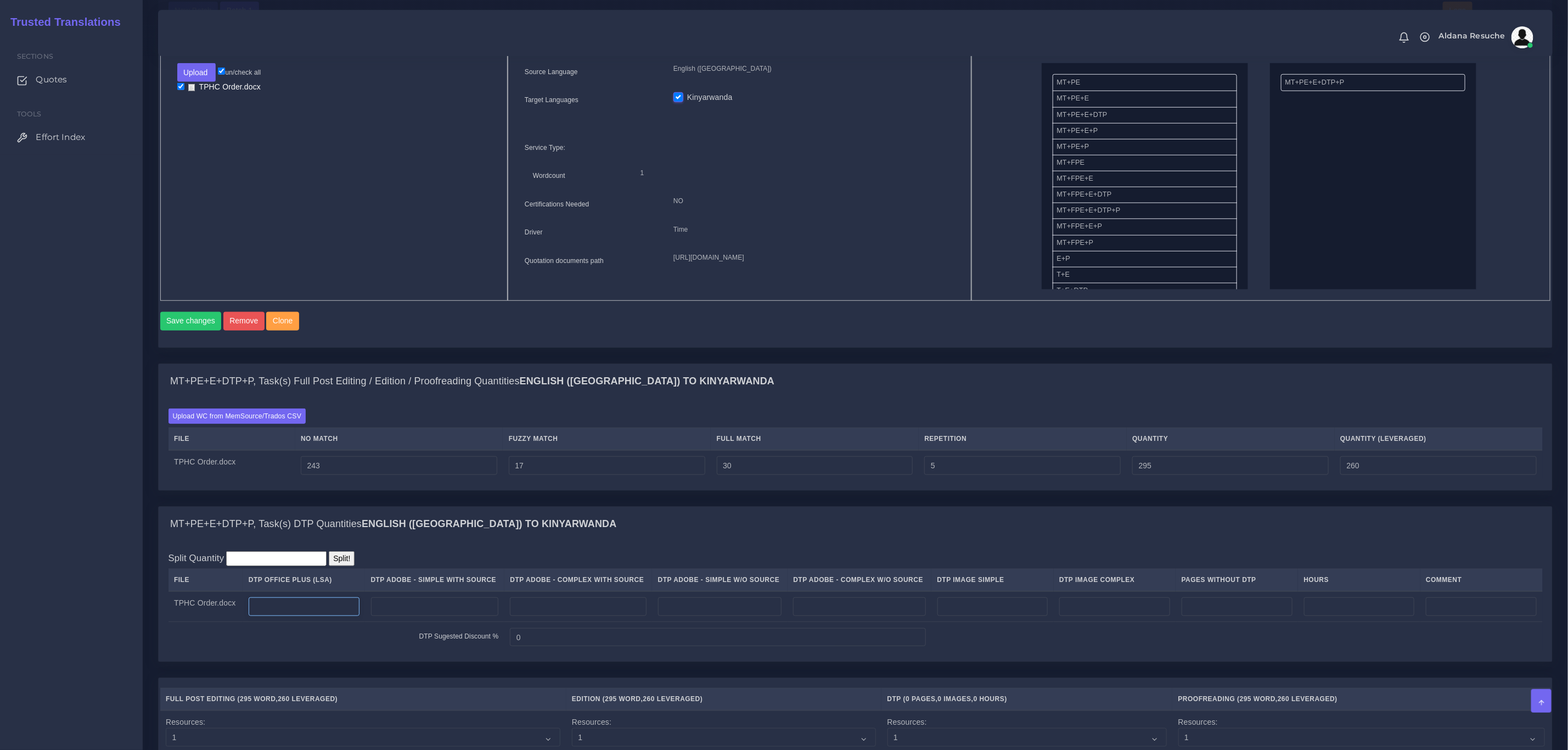
click at [320, 613] on input "number" at bounding box center [304, 606] width 111 height 18
type input "2"
click at [655, 541] on div "MT+PE+E+DTP+P, Task(s) DTP Quantities English (US) TO Kinyarwanda" at bounding box center [855, 524] width 1394 height 35
click at [415, 364] on div "Batch 1 New Batch Batch 1 Logs 1" at bounding box center [855, 165] width 1412 height 396
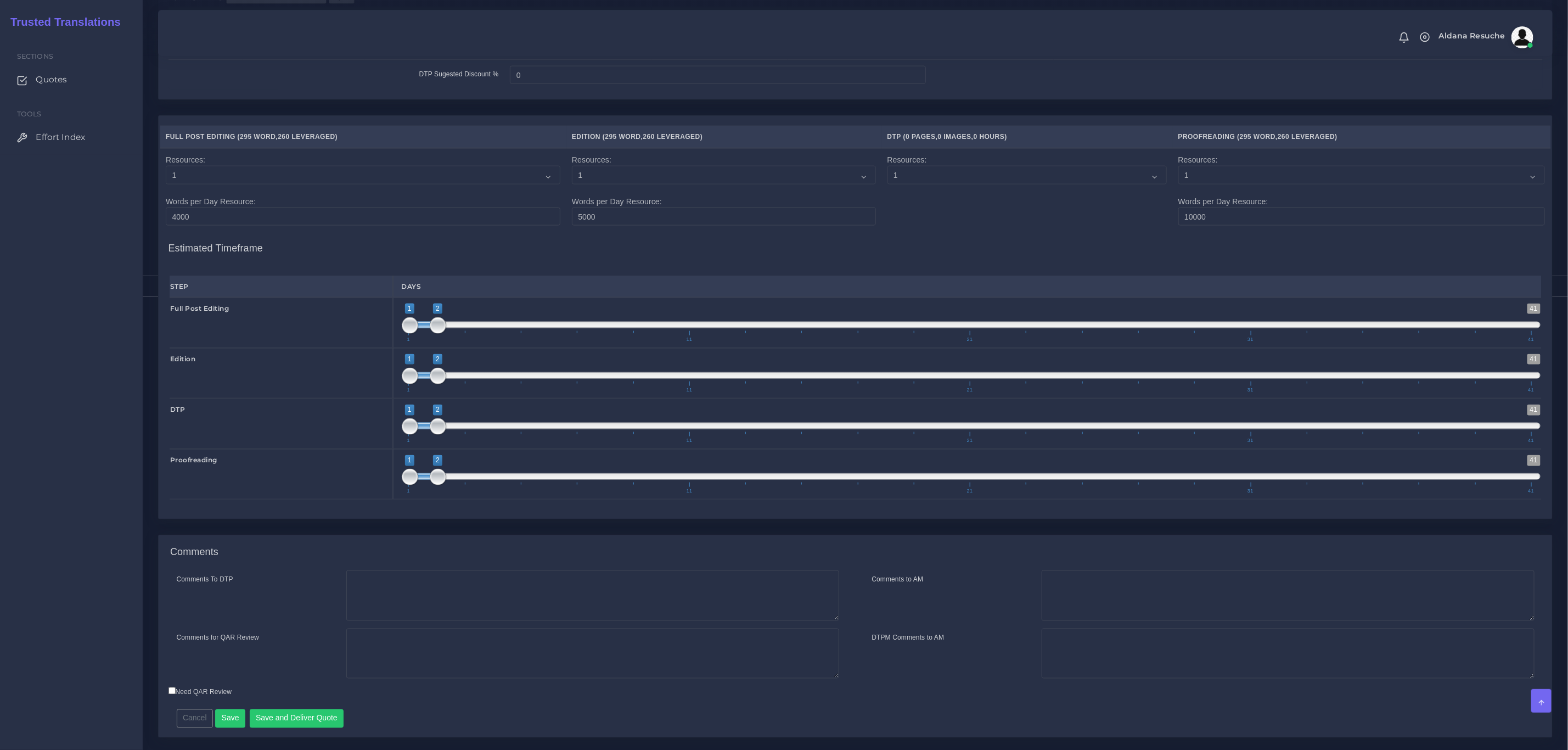
scroll to position [1107, 0]
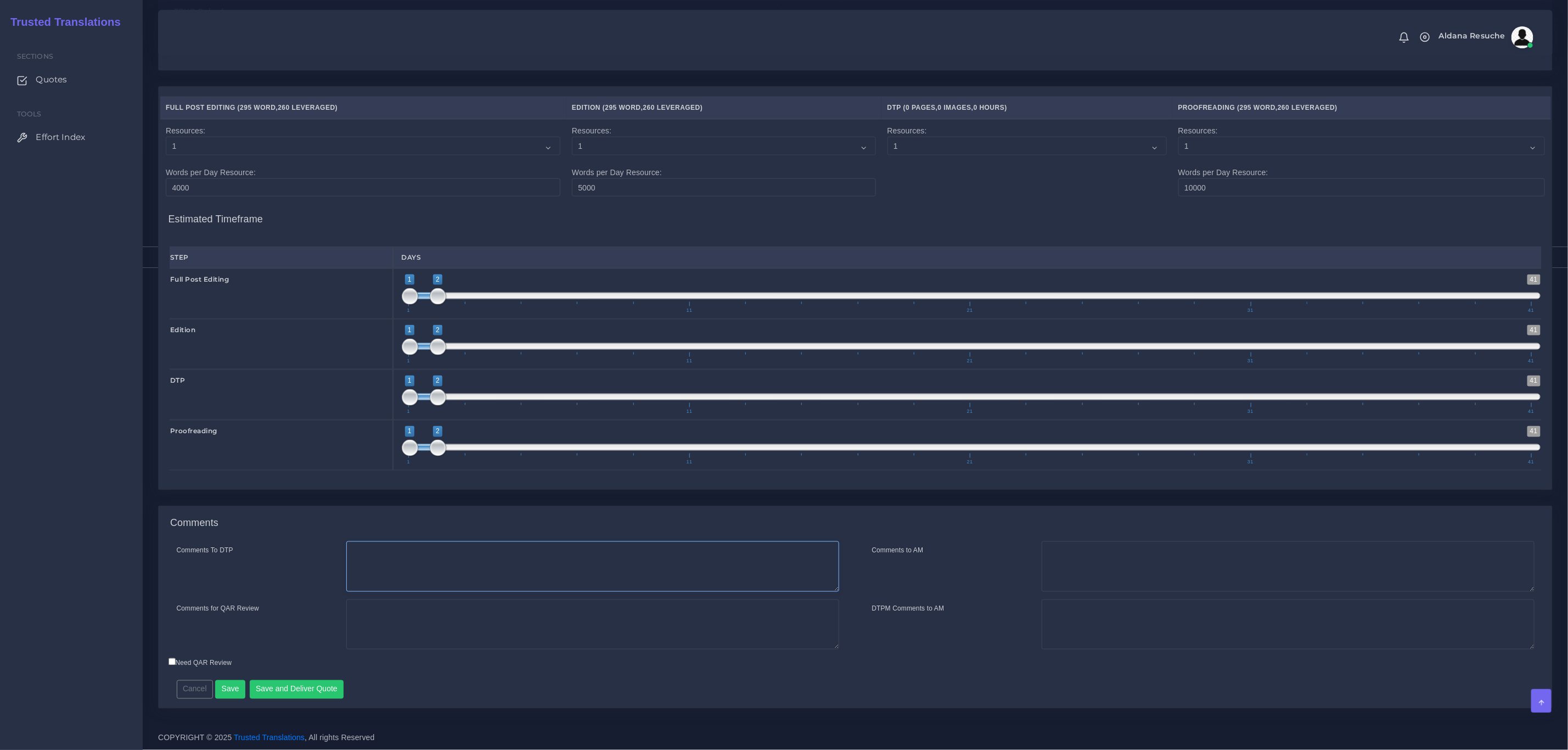
click at [549, 560] on textarea "Comments To DTP" at bounding box center [593, 566] width 493 height 50
type textarea "DTP in word"
type textarea "PEEP+DTP"
click at [289, 684] on button "Save and Deliver Quote" at bounding box center [296, 689] width 94 height 18
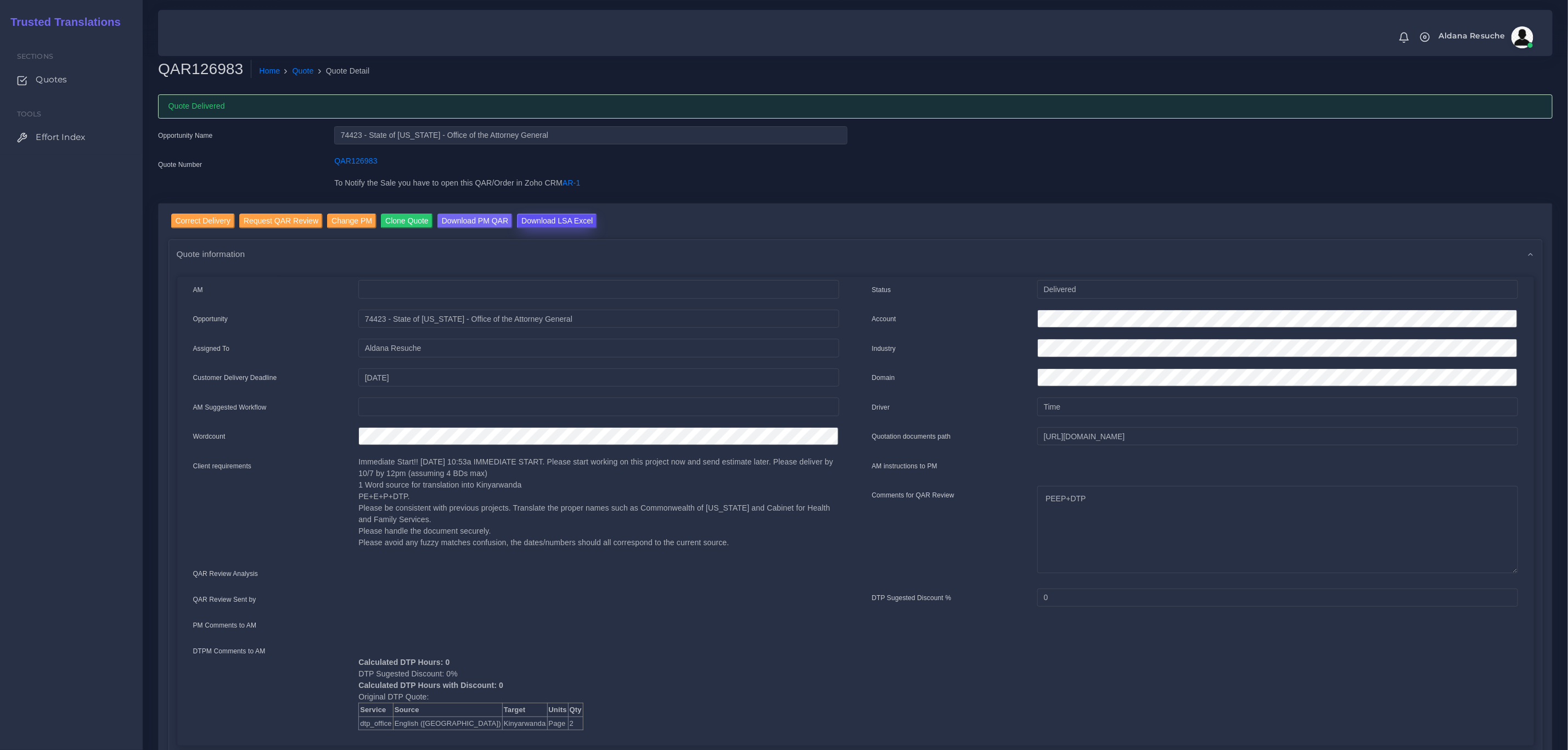
click at [523, 224] on input "Download LSA Excel" at bounding box center [557, 221] width 80 height 15
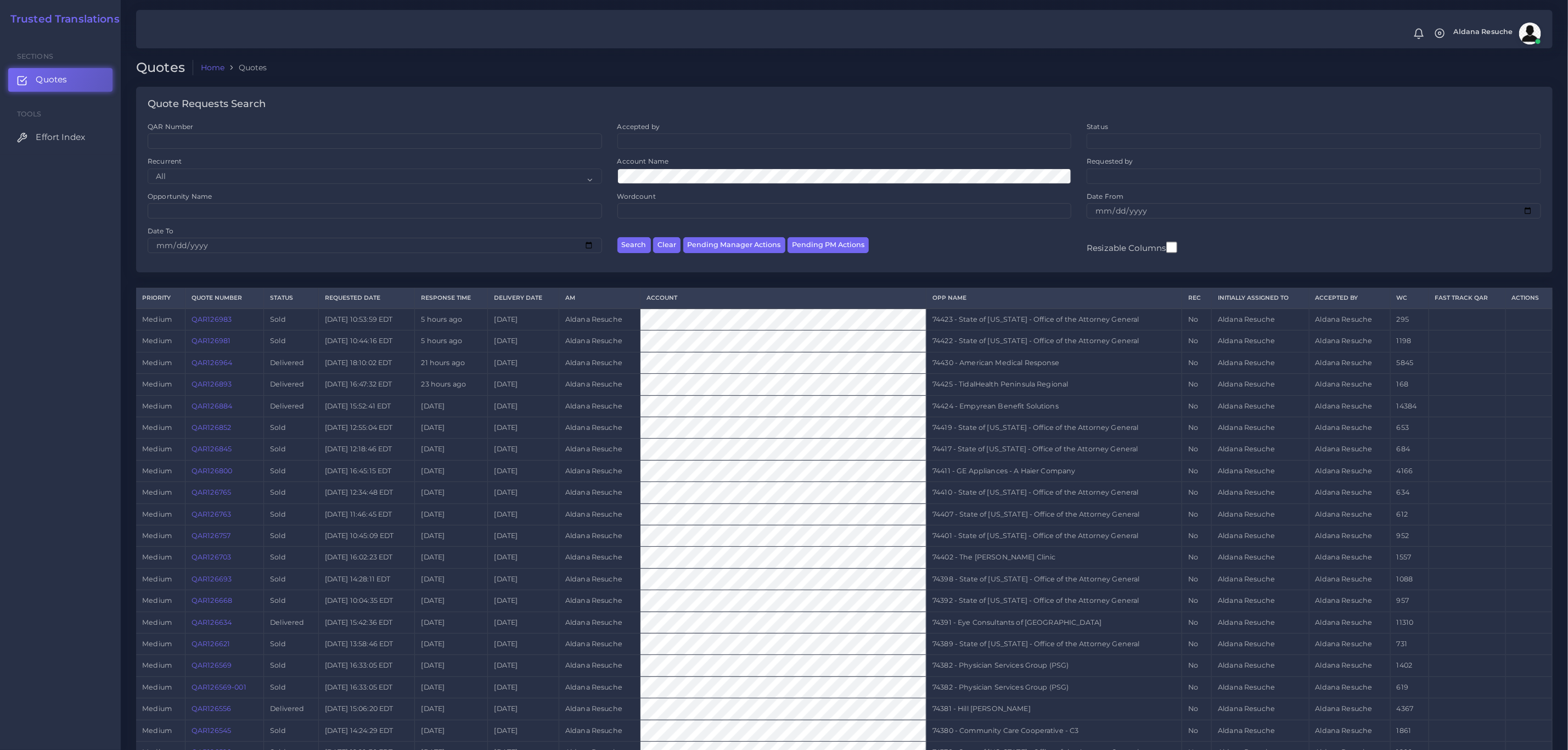
click at [207, 367] on link "QAR126964" at bounding box center [212, 363] width 40 height 8
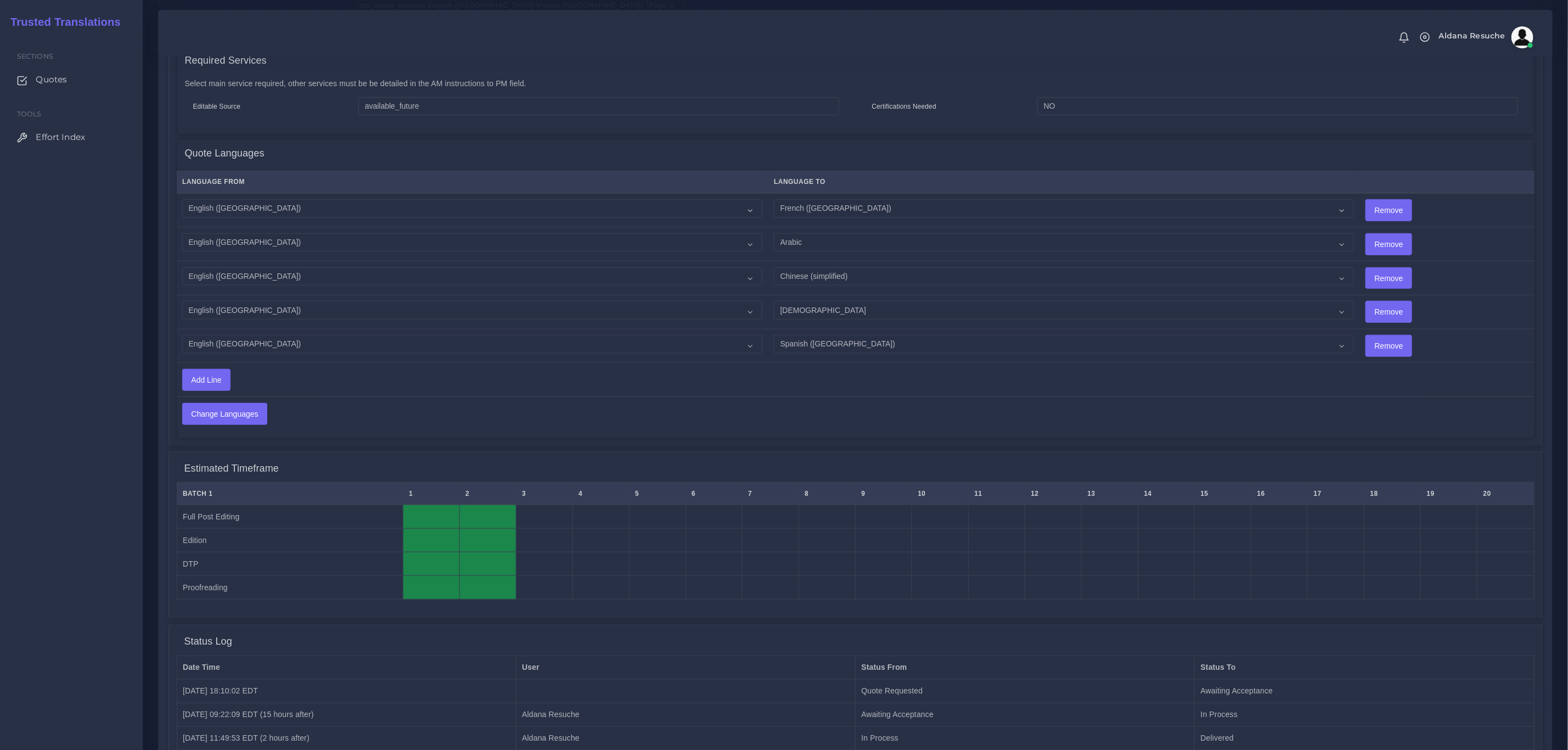
scroll to position [763, 0]
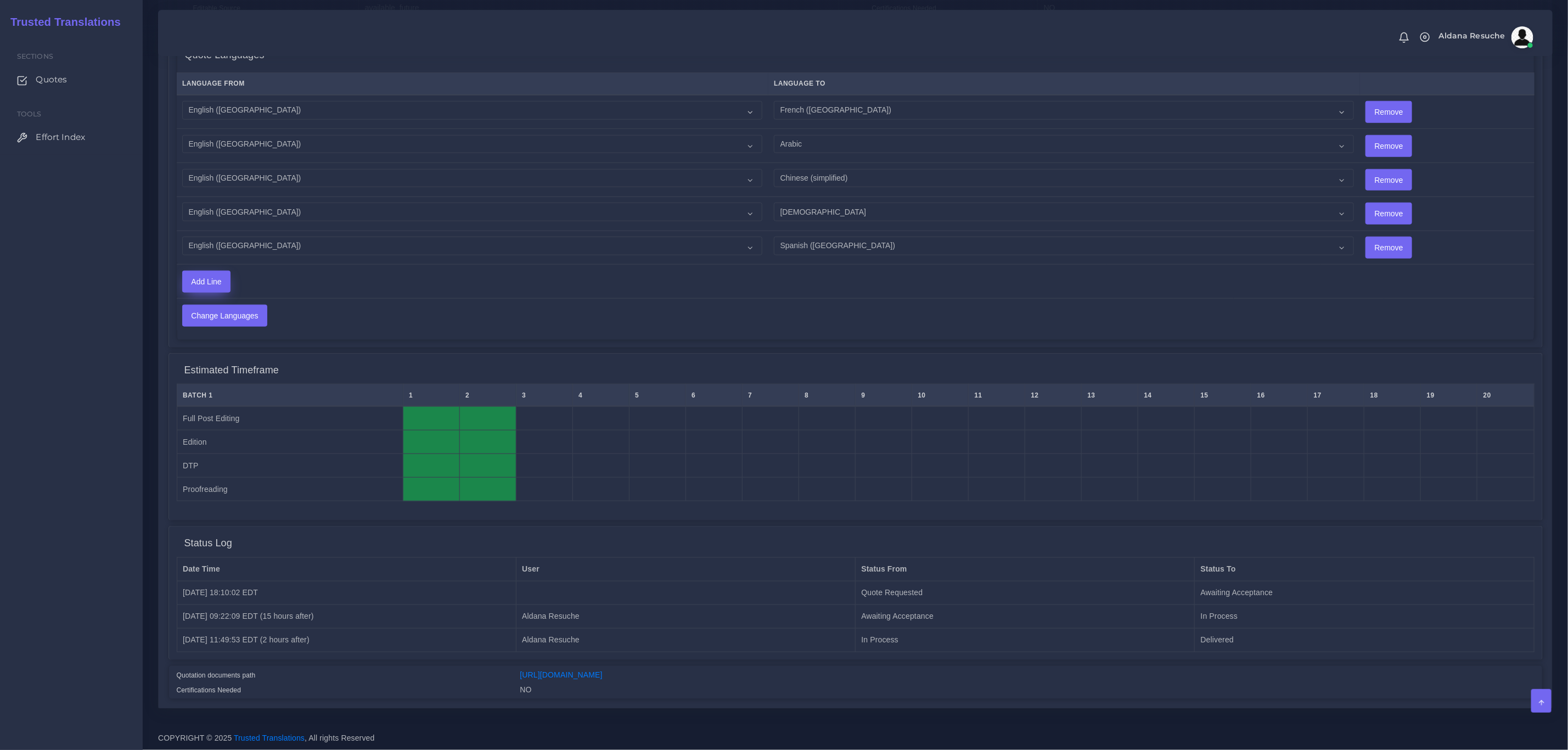
click at [224, 280] on input "Add Line" at bounding box center [206, 281] width 47 height 21
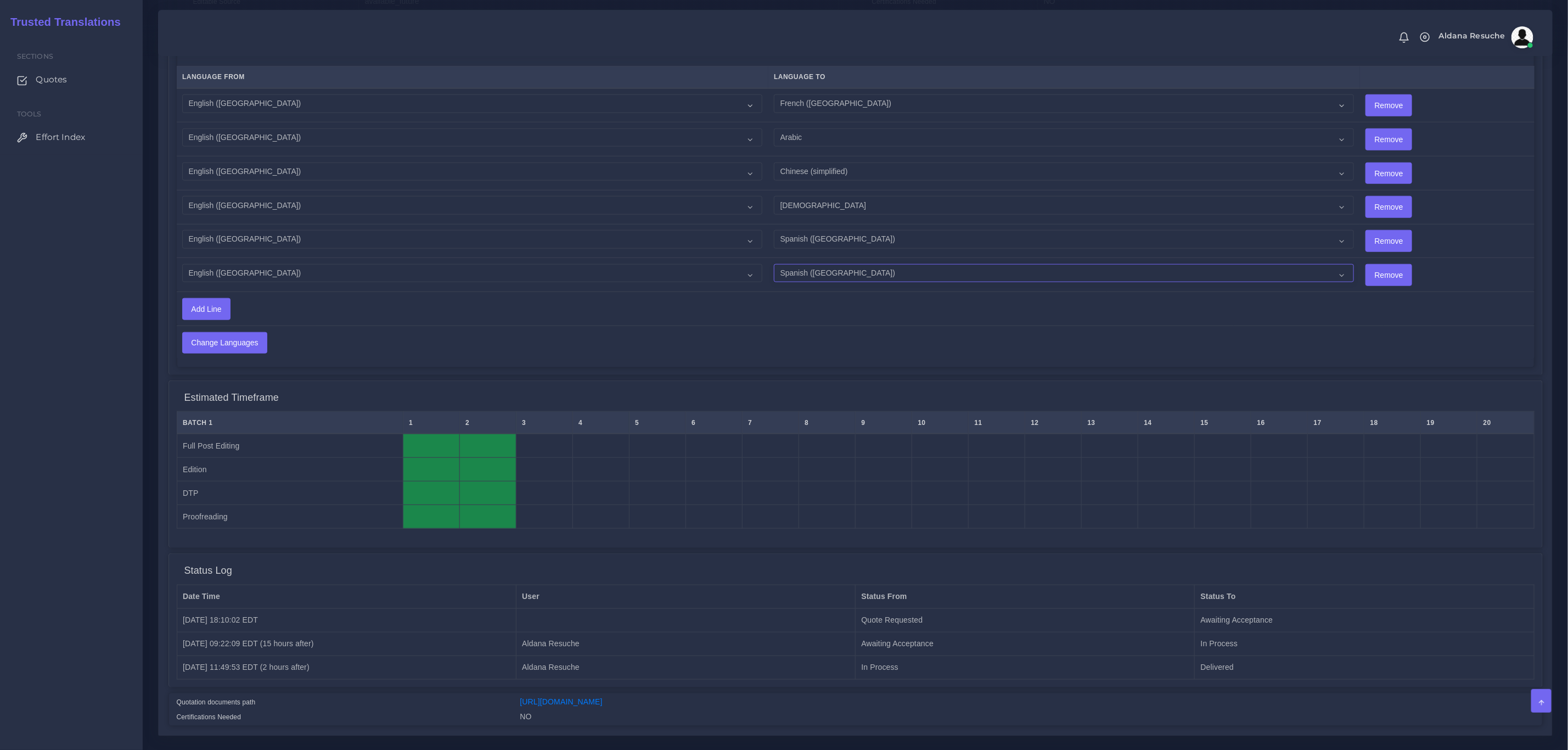
click at [797, 282] on select "Acoli Afar Afrikaans Akan Akateko Albanian American Sign Language (ASL) Amharic…" at bounding box center [1064, 273] width 580 height 18
select select "24003"
click at [774, 267] on select "Acoli Afar Afrikaans Akan Akateko Albanian American Sign Language (ASL) Amharic…" at bounding box center [1064, 273] width 580 height 18
click at [850, 273] on select "Acoli Afar Afrikaans Akan Akateko Albanian American Sign Language (ASL) Amharic…" at bounding box center [1064, 273] width 580 height 18
click at [222, 345] on input "Change Languages" at bounding box center [224, 342] width 84 height 21
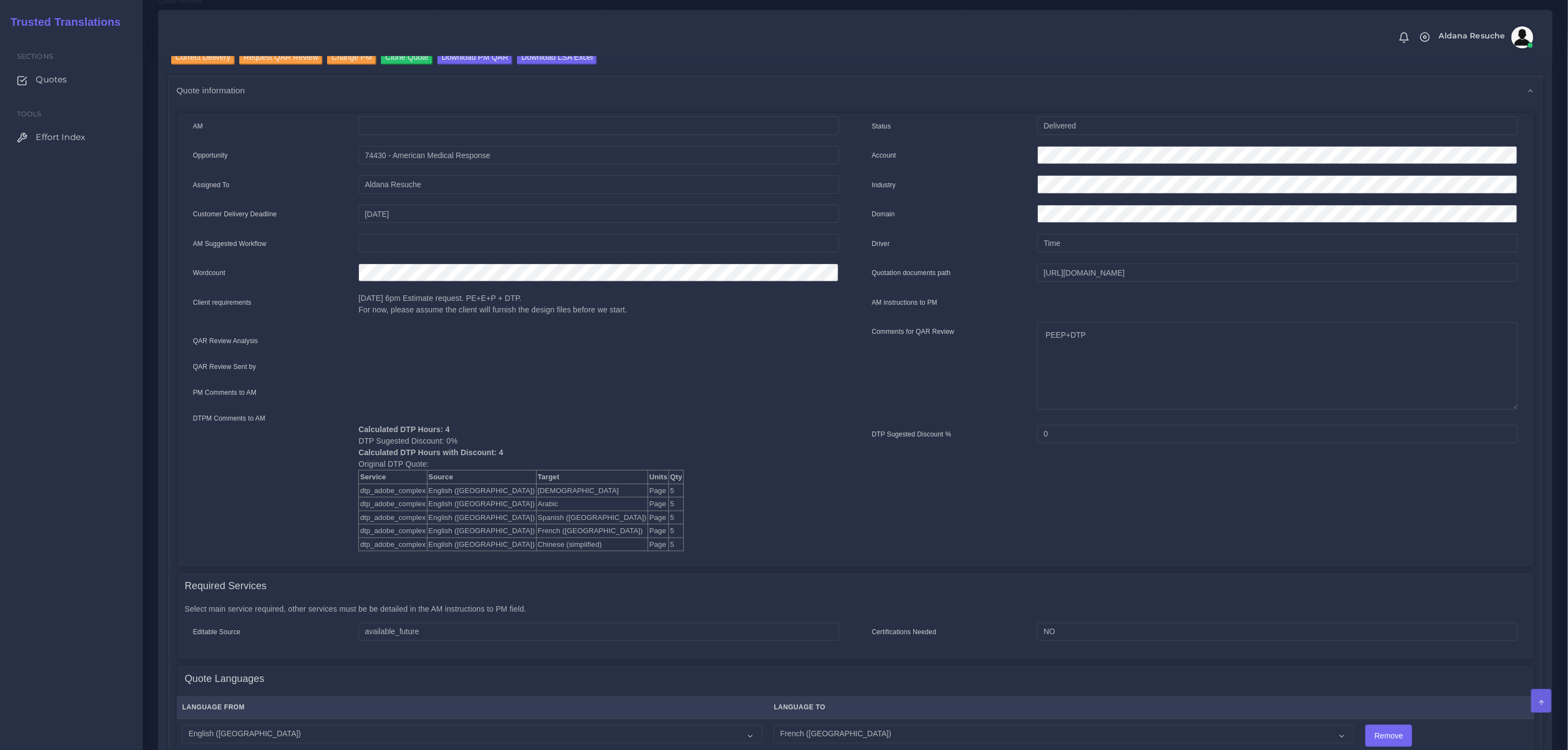
scroll to position [104, 0]
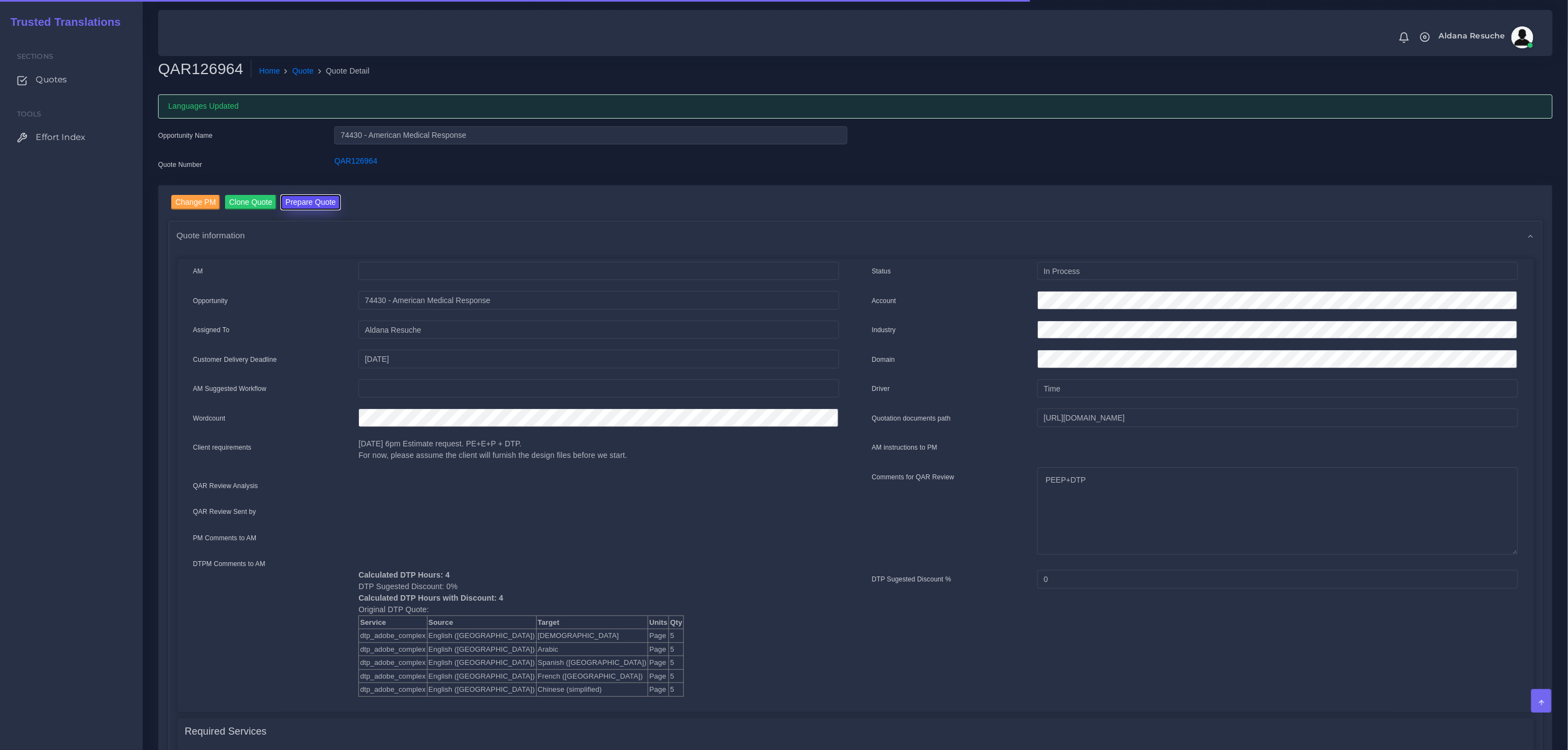
click at [288, 197] on button "Prepare Quote" at bounding box center [311, 202] width 59 height 15
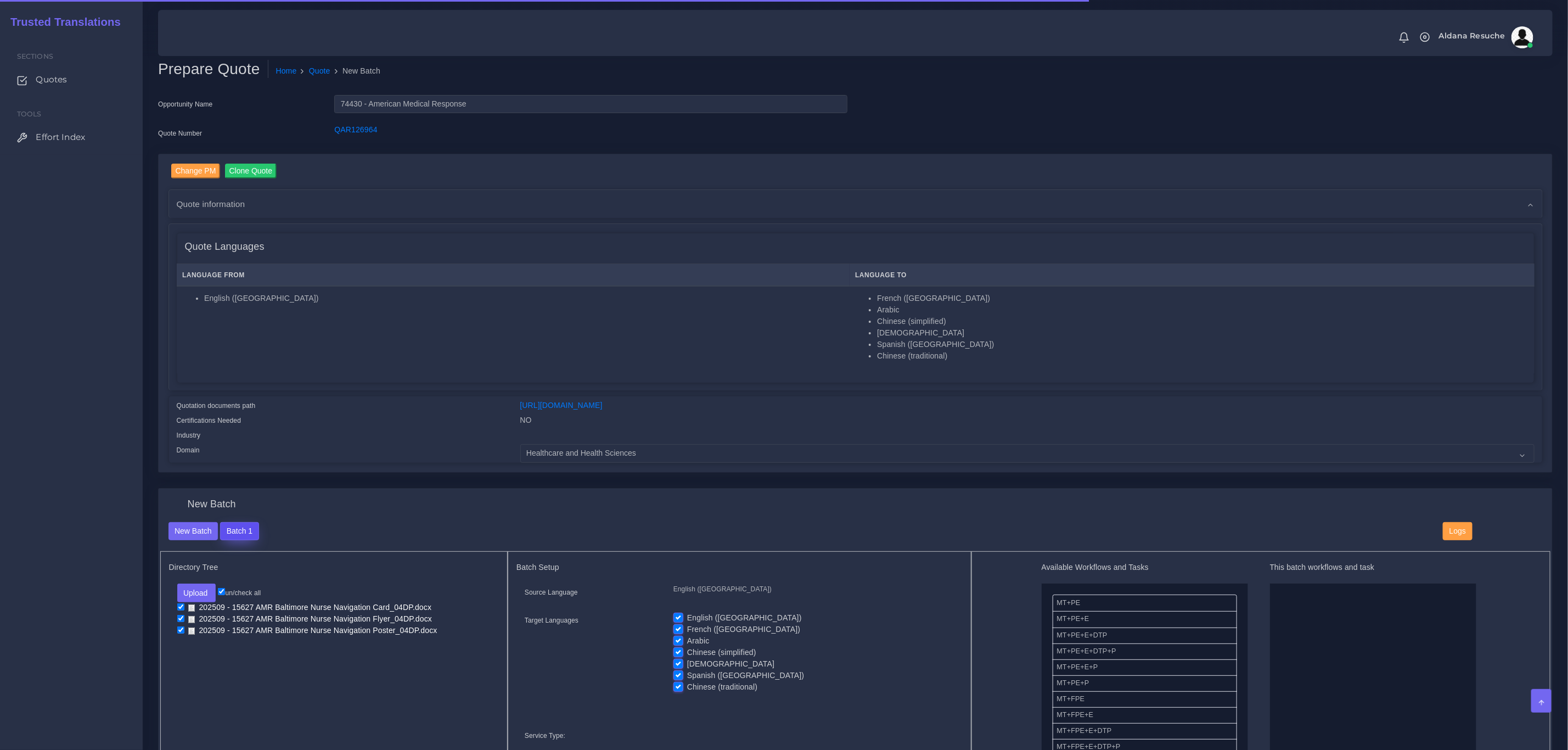
click at [236, 528] on button "Batch 1" at bounding box center [239, 531] width 38 height 18
drag, startPoint x: 1219, startPoint y: 474, endPoint x: 1189, endPoint y: 488, distance: 33.1
click at [1219, 474] on div "Change PM Clone Quote AM NO" at bounding box center [855, 321] width 1412 height 335
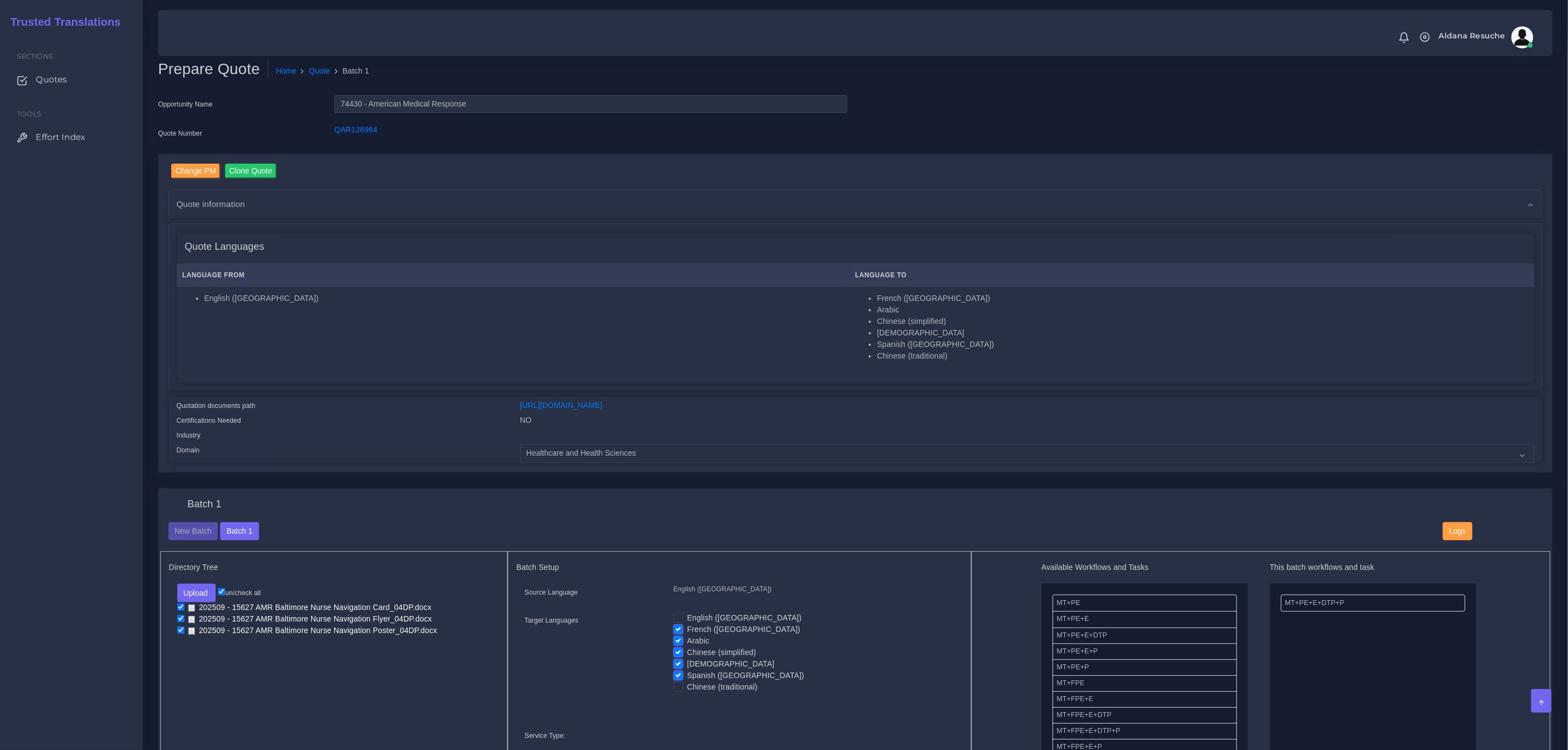
click at [687, 689] on label "Chinese (traditional)" at bounding box center [722, 687] width 70 height 11
click at [675, 689] on input "Chinese (traditional)" at bounding box center [679, 686] width 10 height 10
checkbox input "true"
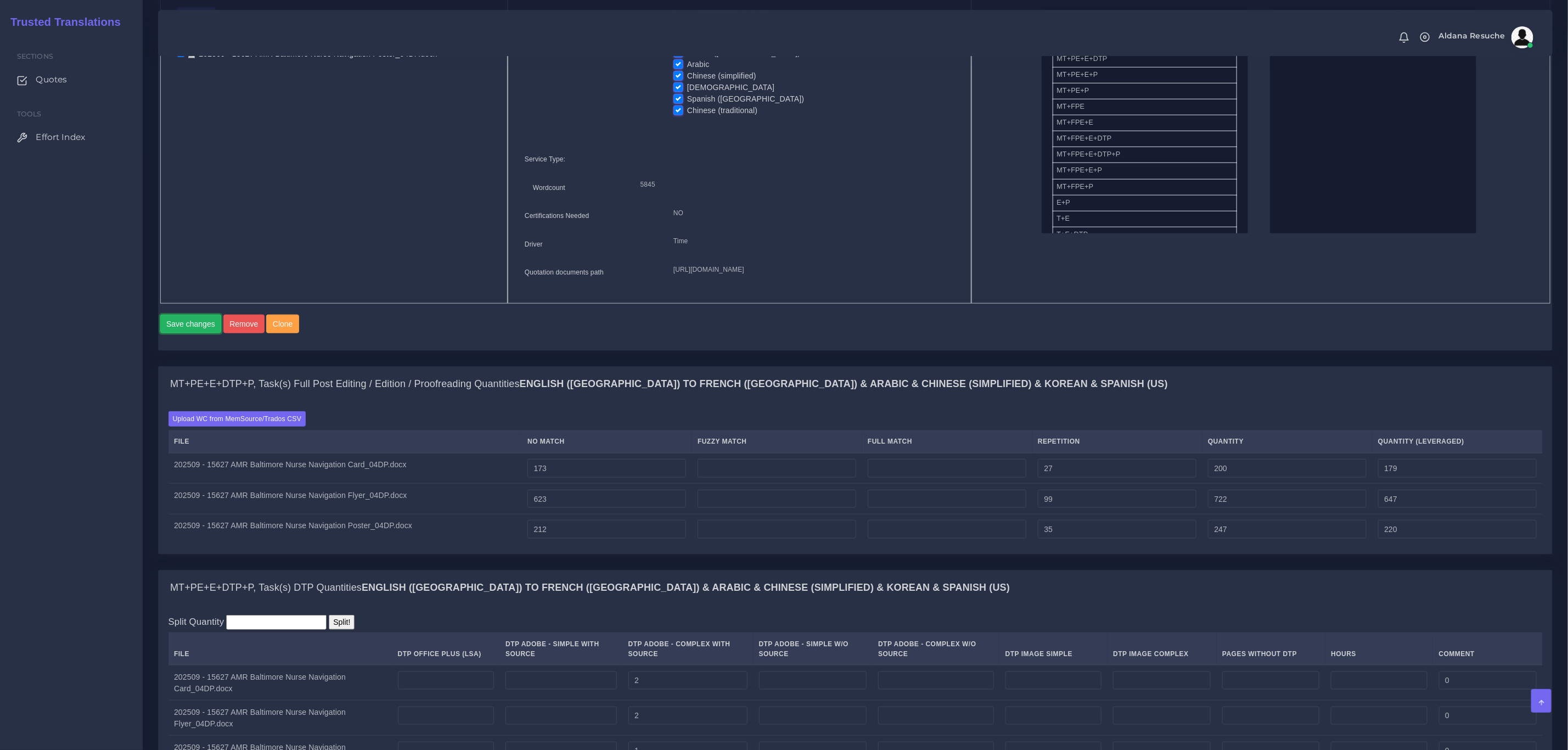
drag, startPoint x: 178, startPoint y: 345, endPoint x: 489, endPoint y: 437, distance: 324.3
click at [178, 333] on button "Save changes" at bounding box center [191, 324] width 62 height 18
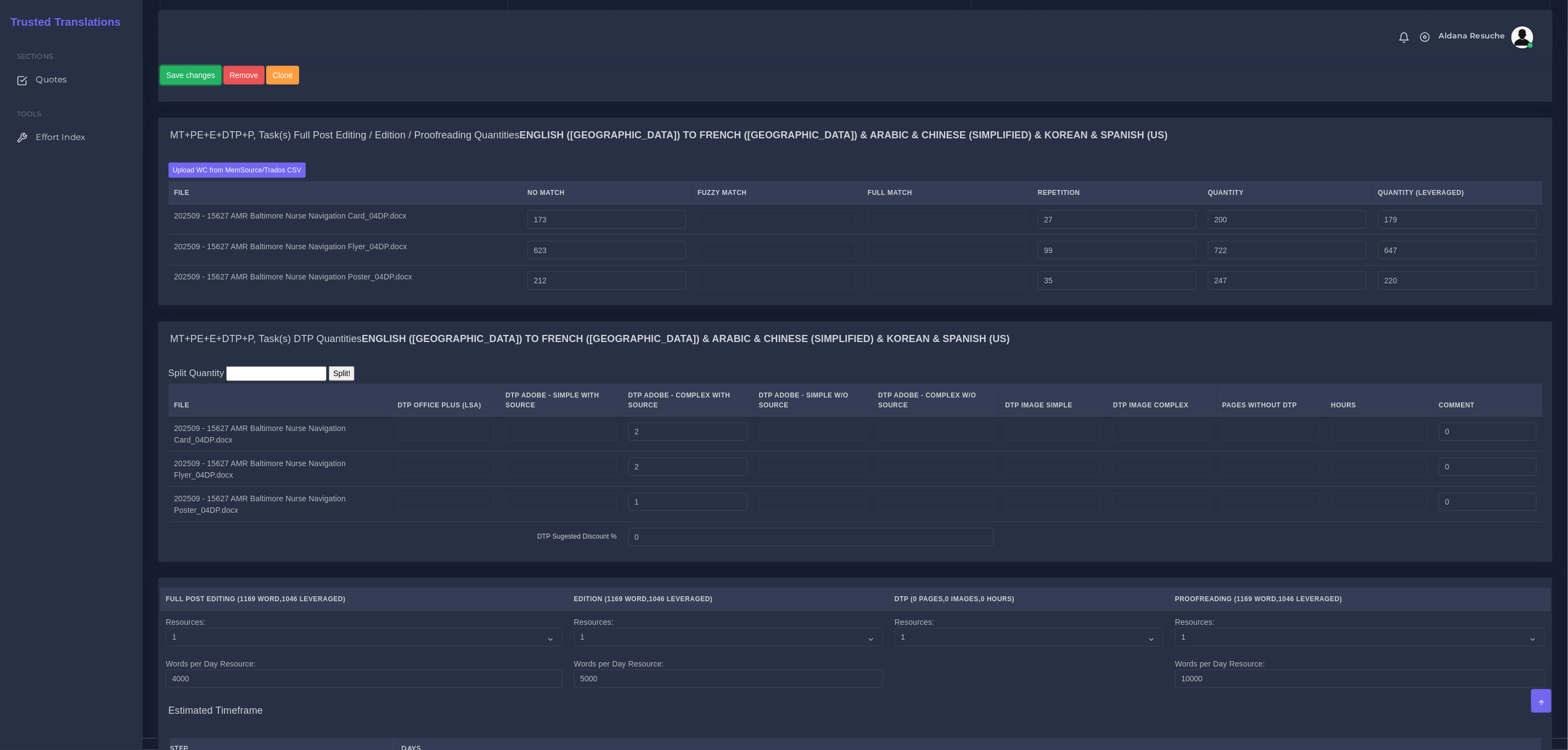
scroll to position [906, 0]
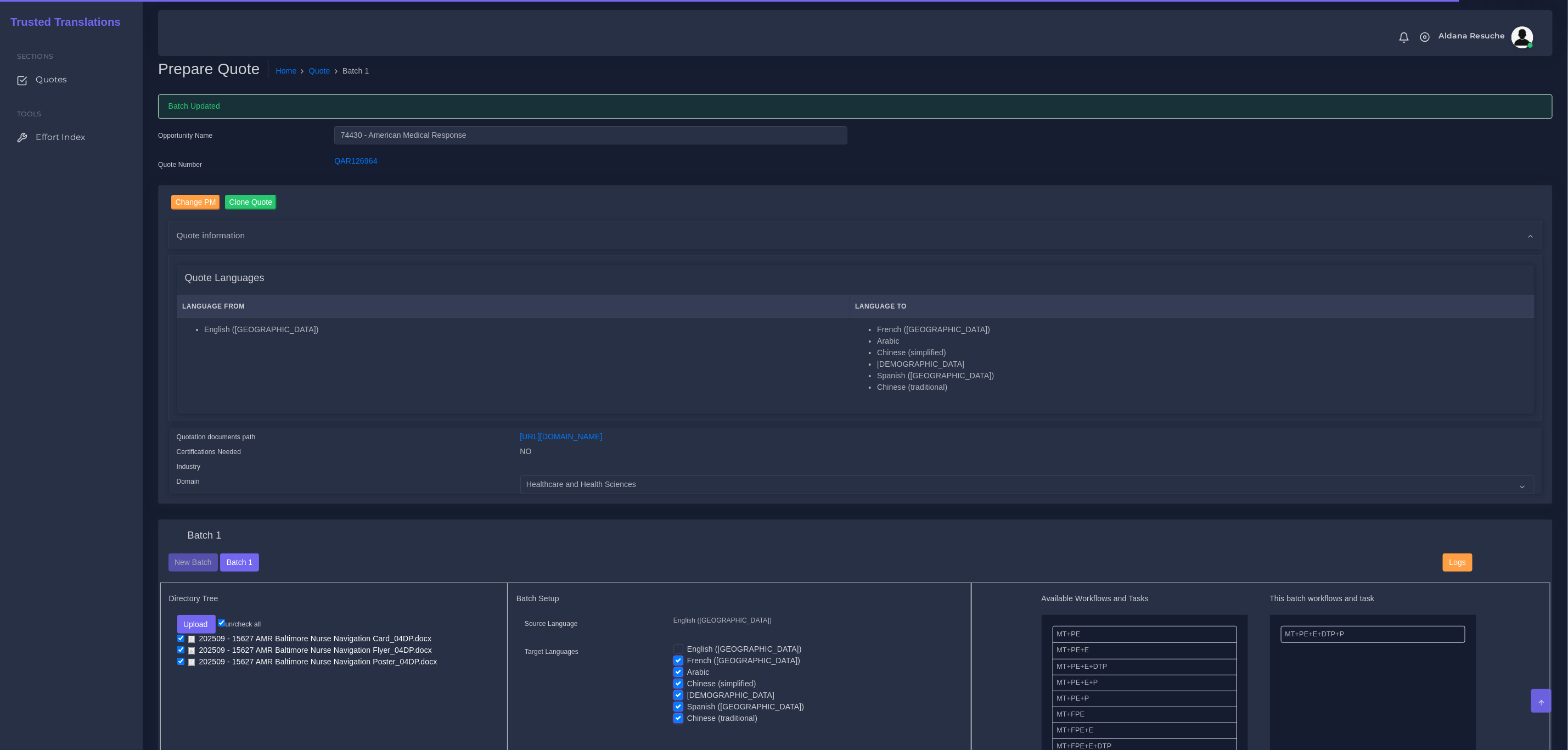
scroll to position [82, 0]
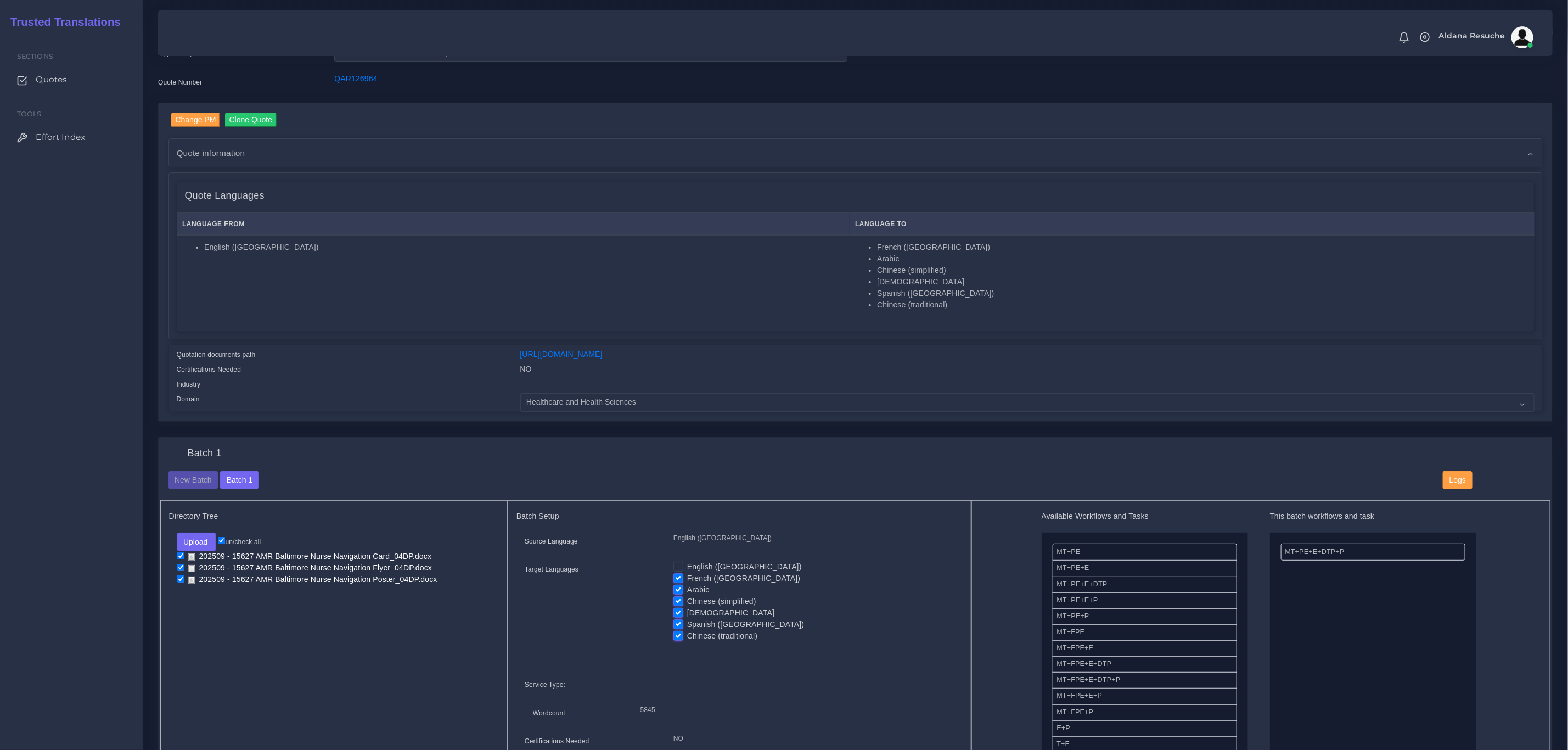
click at [1196, 447] on div "Batch 1" at bounding box center [856, 458] width 1391 height 23
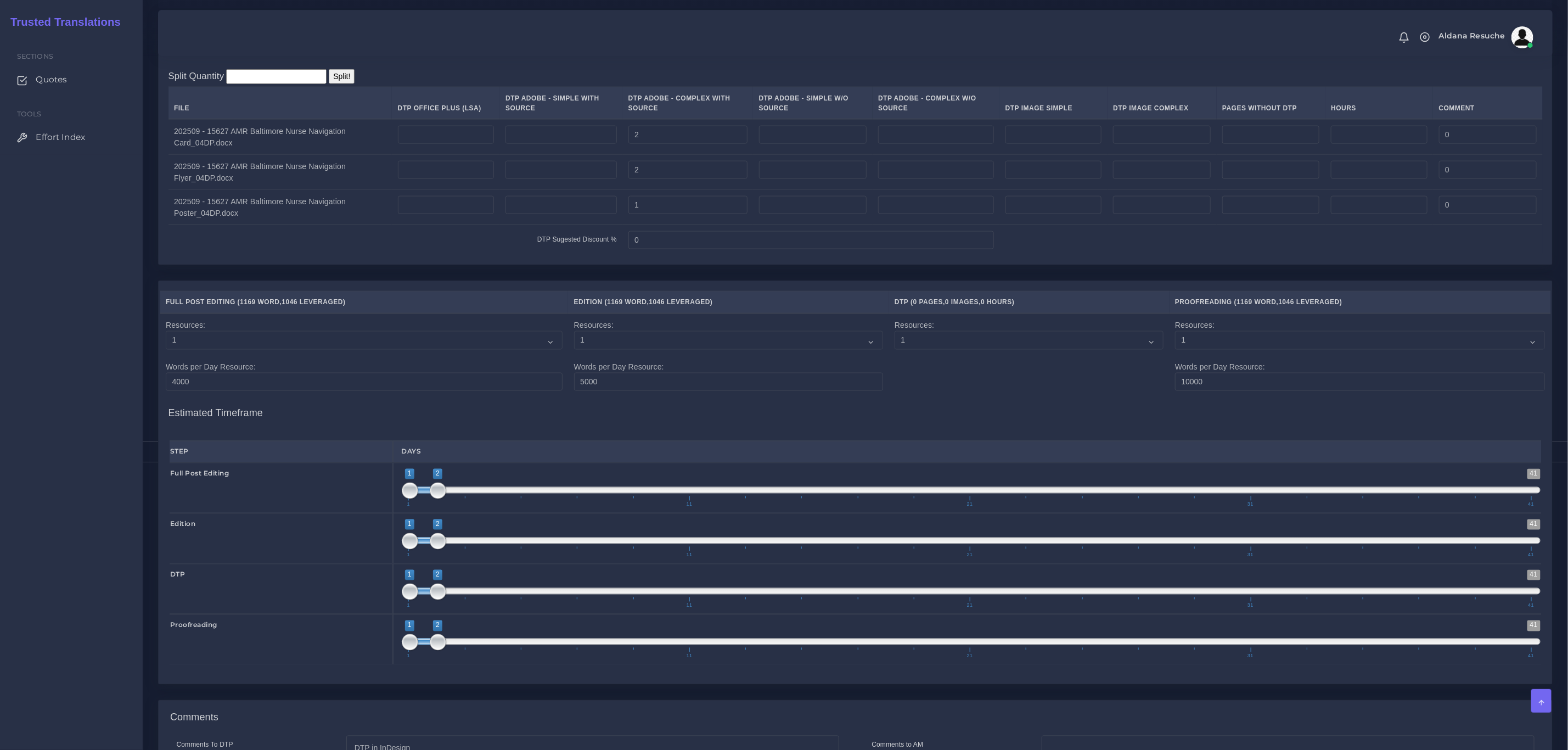
scroll to position [1378, 0]
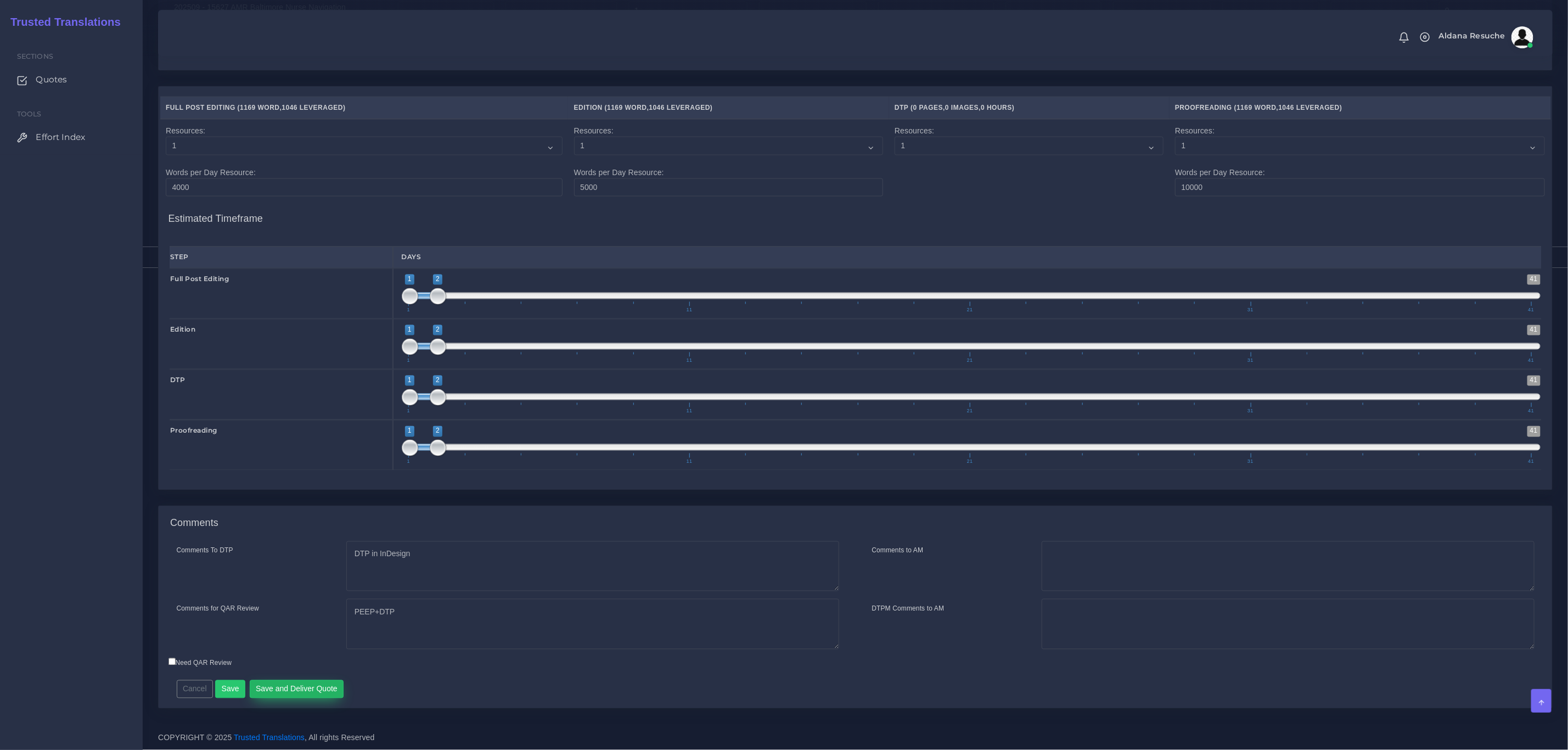
click at [300, 694] on button "Save and Deliver Quote" at bounding box center [296, 689] width 94 height 18
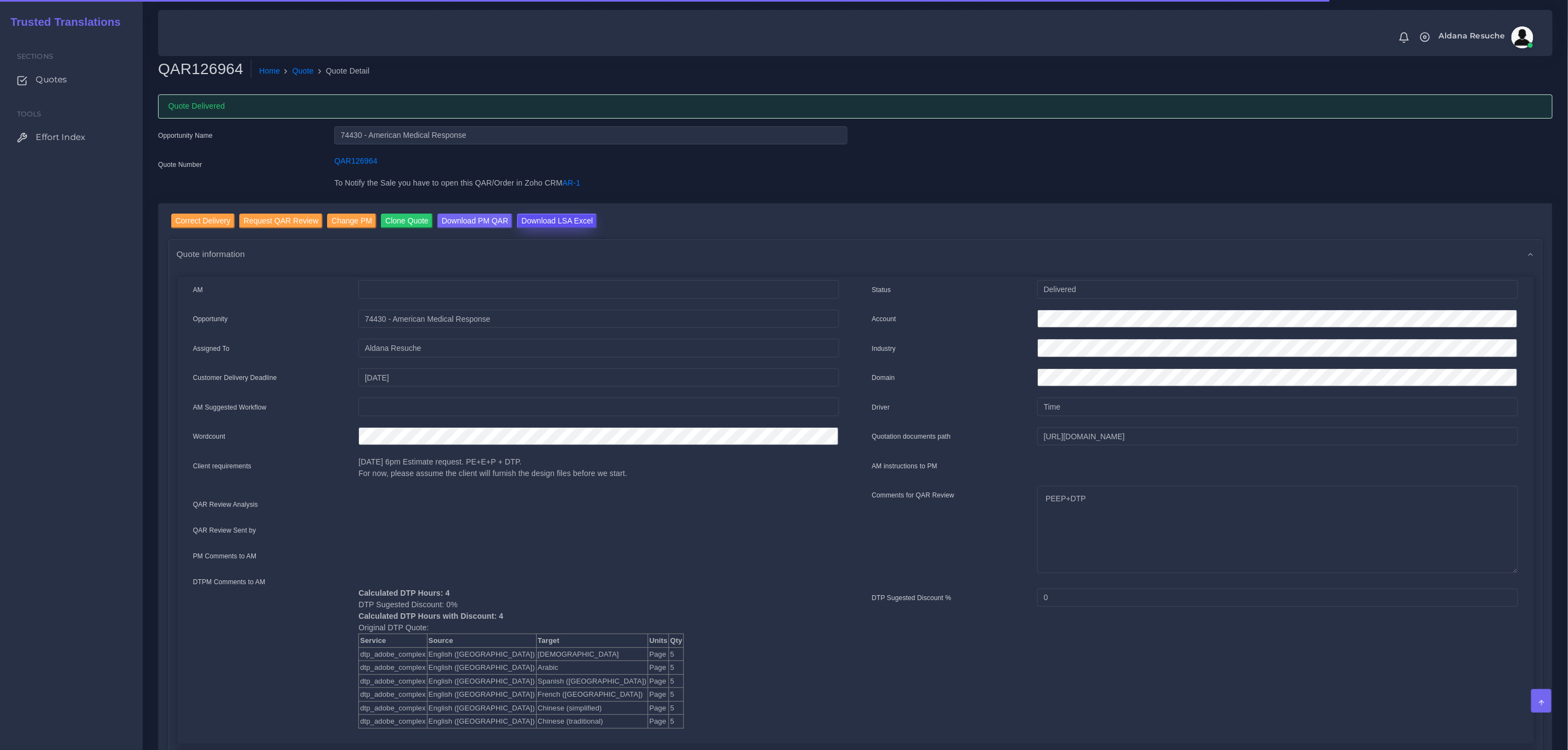
click at [534, 226] on input "Download LSA Excel" at bounding box center [557, 221] width 80 height 15
